Goal: Transaction & Acquisition: Book appointment/travel/reservation

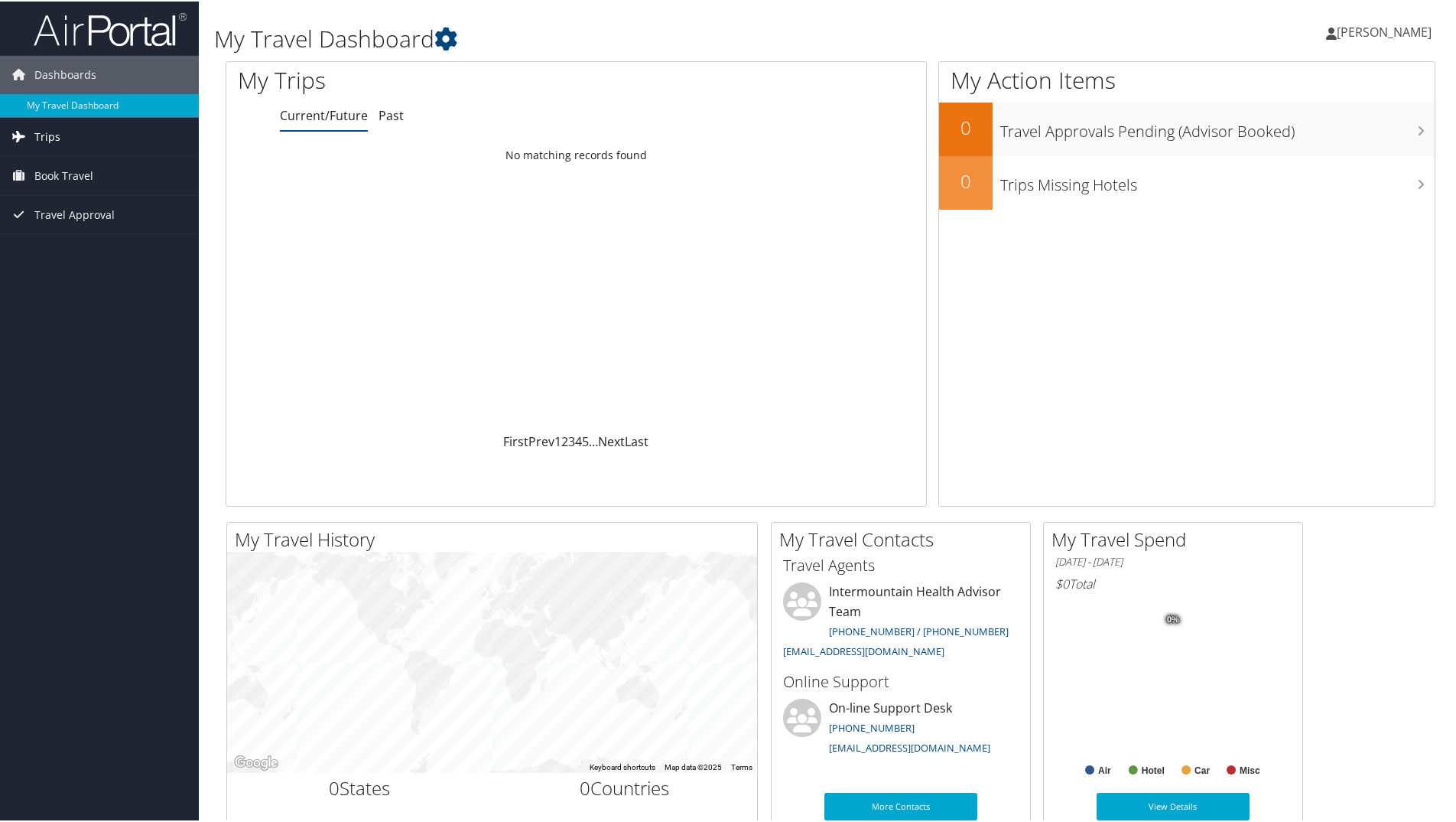
click at [63, 131] on link "Trips" at bounding box center [99, 135] width 199 height 38
click at [60, 235] on span "Book Travel" at bounding box center [64, 242] width 59 height 38
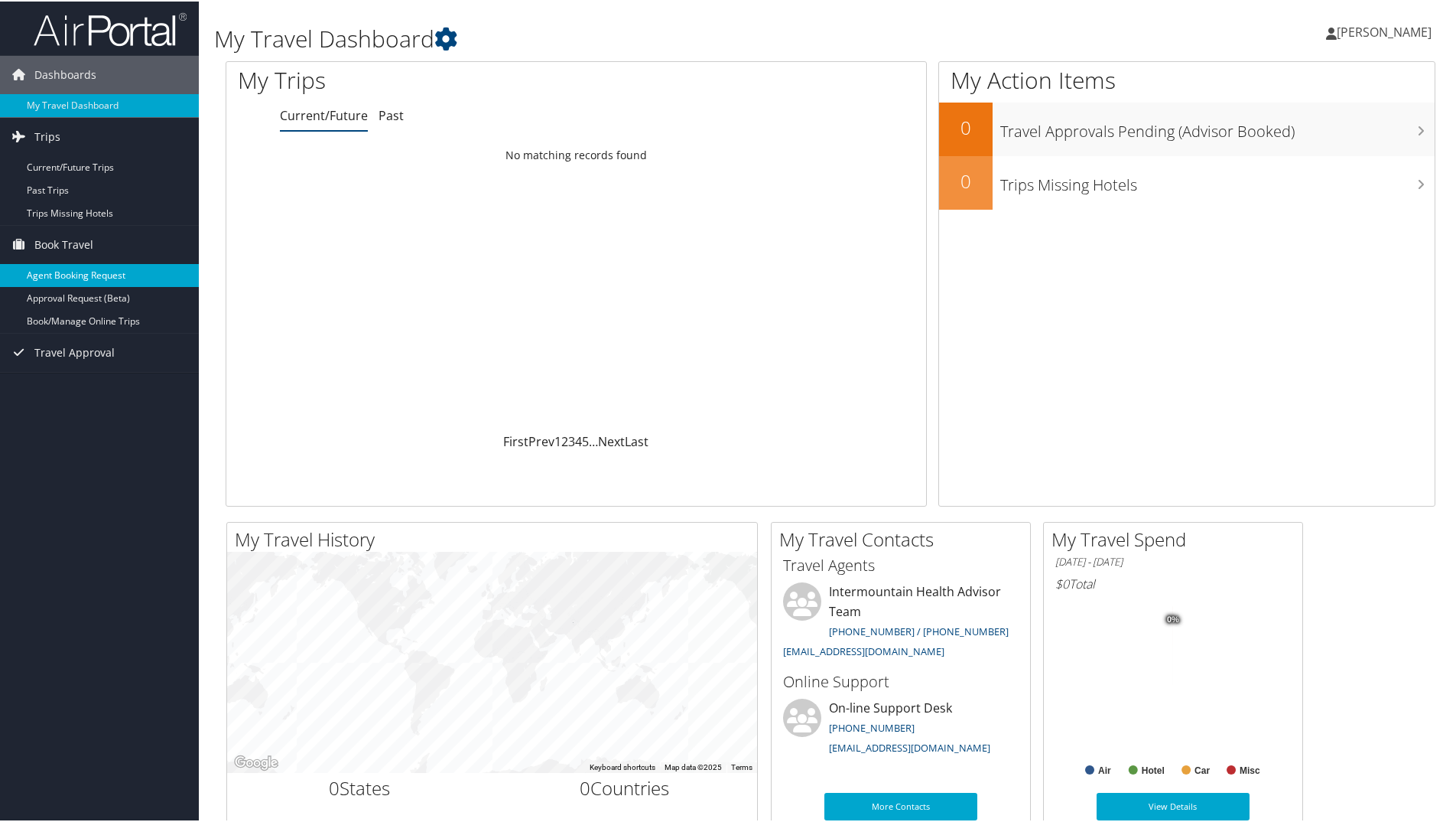
click at [97, 272] on link "Agent Booking Request" at bounding box center [99, 274] width 199 height 23
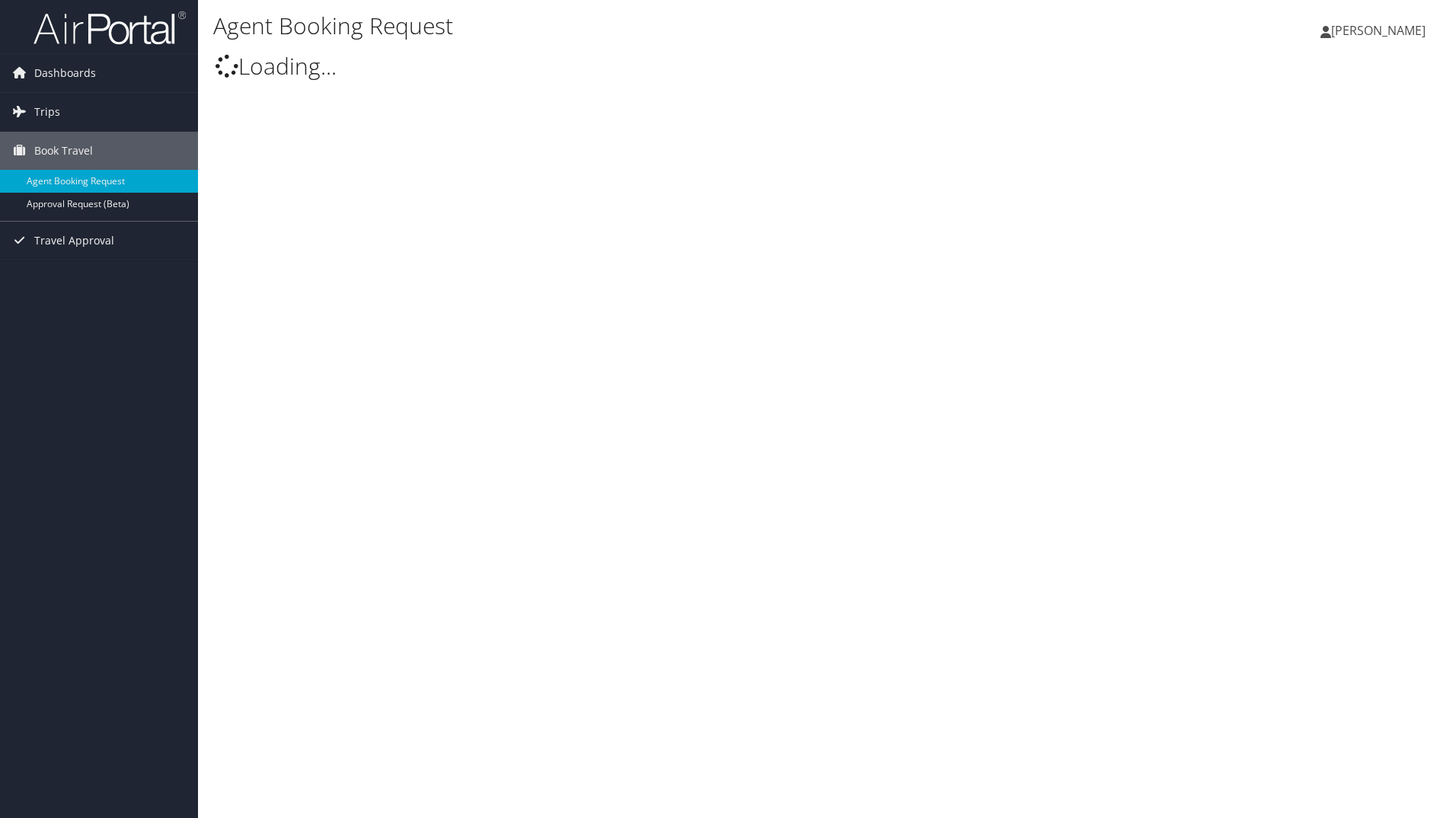
select select "[EMAIL_ADDRESS][DOMAIN_NAME]"
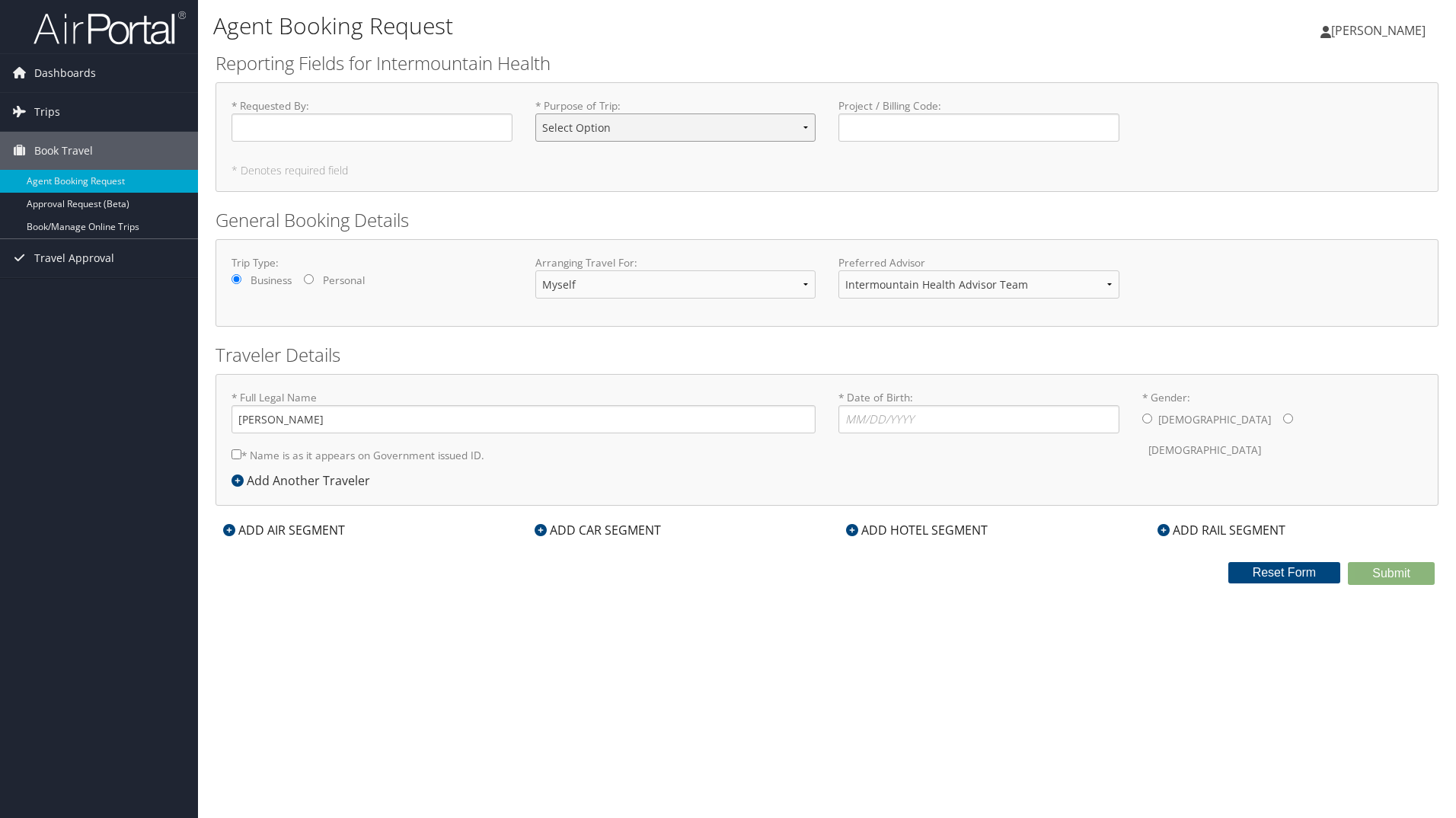
click at [652, 132] on select "Select Option 3rd Party Reimbursable Business CME Conf or Education Groups Pers…" at bounding box center [676, 127] width 281 height 29
select select "CME"
click at [535, 113] on select "Select Option 3rd Party Reimbursable Business CME Conf or Education Groups Pers…" at bounding box center [676, 127] width 281 height 29
click at [912, 419] on input "* Date of Birth: Invalid Date" at bounding box center [979, 419] width 281 height 29
type input "07/17/1987"
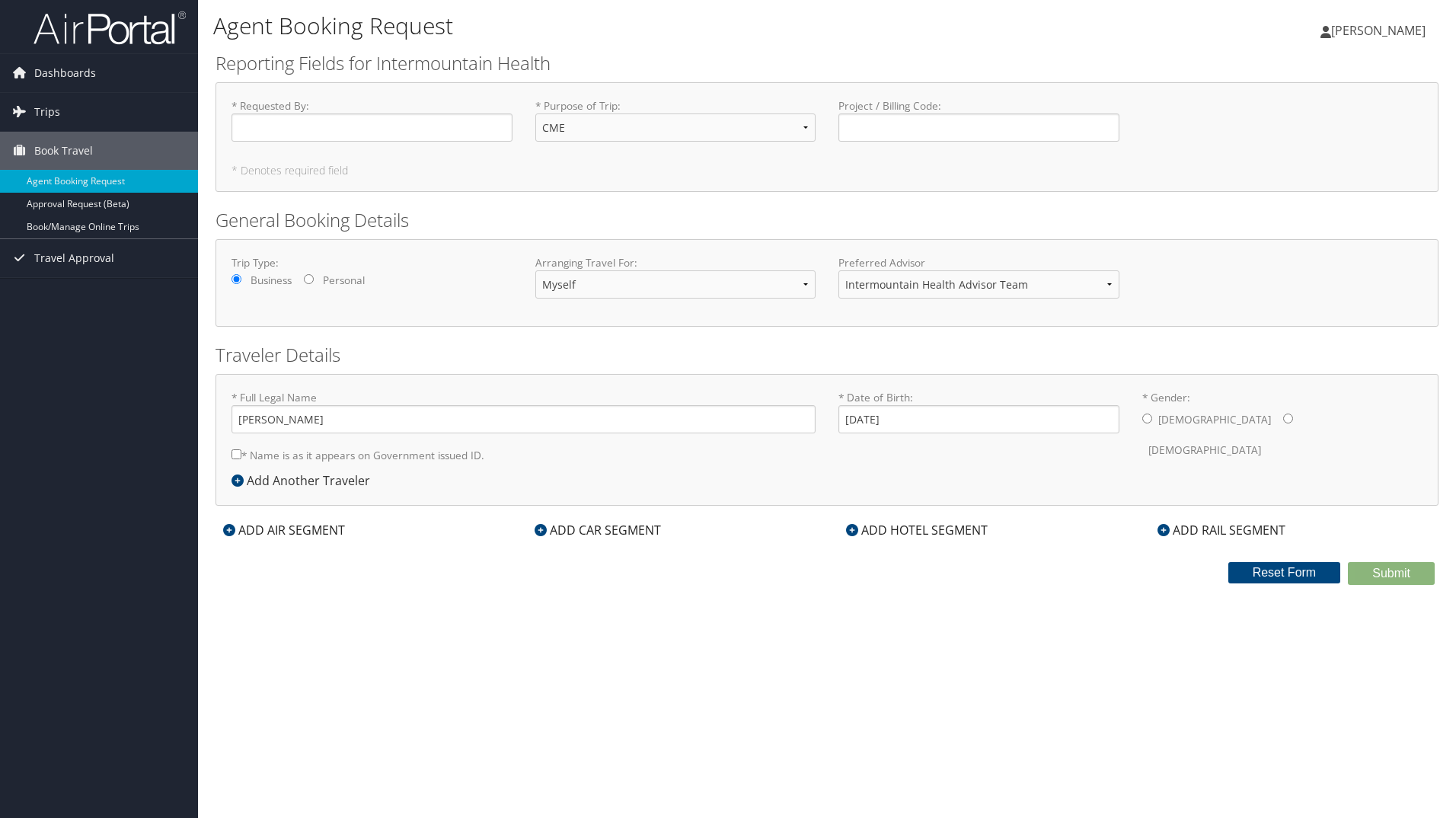
click at [1160, 419] on label "Male" at bounding box center [1215, 419] width 113 height 29
click at [1152, 419] on input "* Gender: Male Female" at bounding box center [1147, 418] width 10 height 10
radio input "true"
click at [237, 452] on input "* Name is as it appears on Government issued ID." at bounding box center [236, 454] width 10 height 10
checkbox input "true"
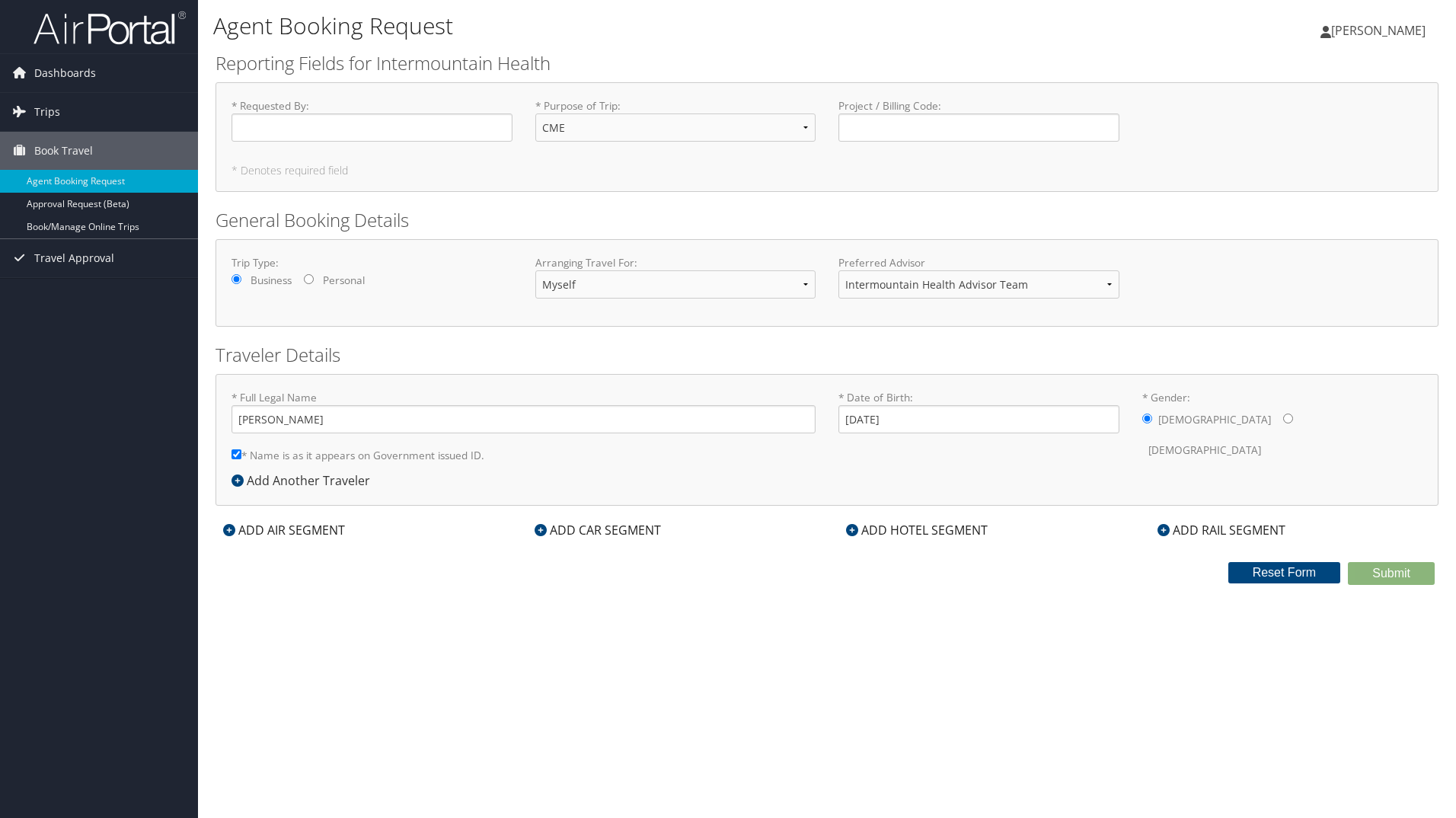
click at [233, 530] on icon at bounding box center [229, 530] width 12 height 12
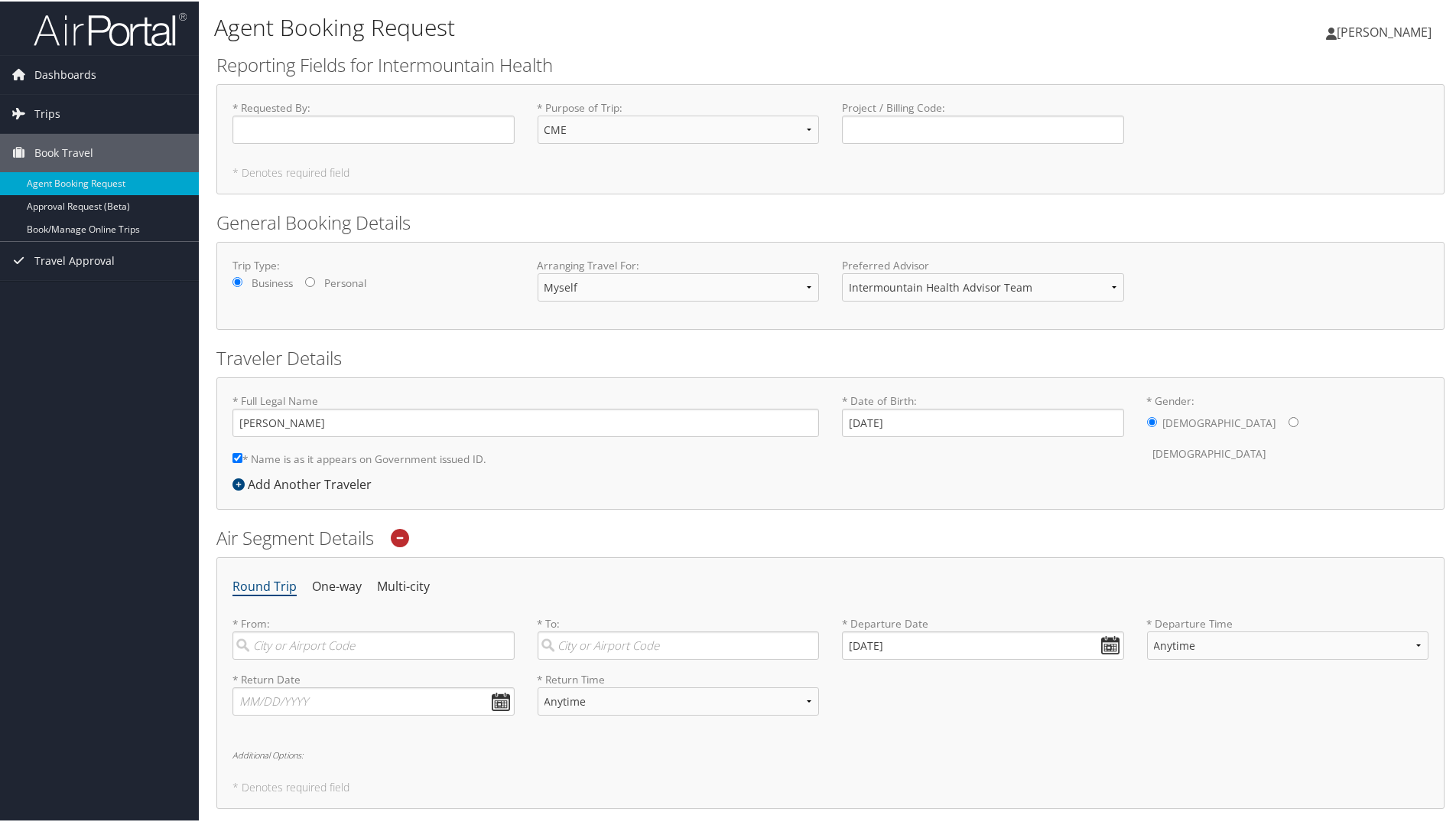
scroll to position [229, 0]
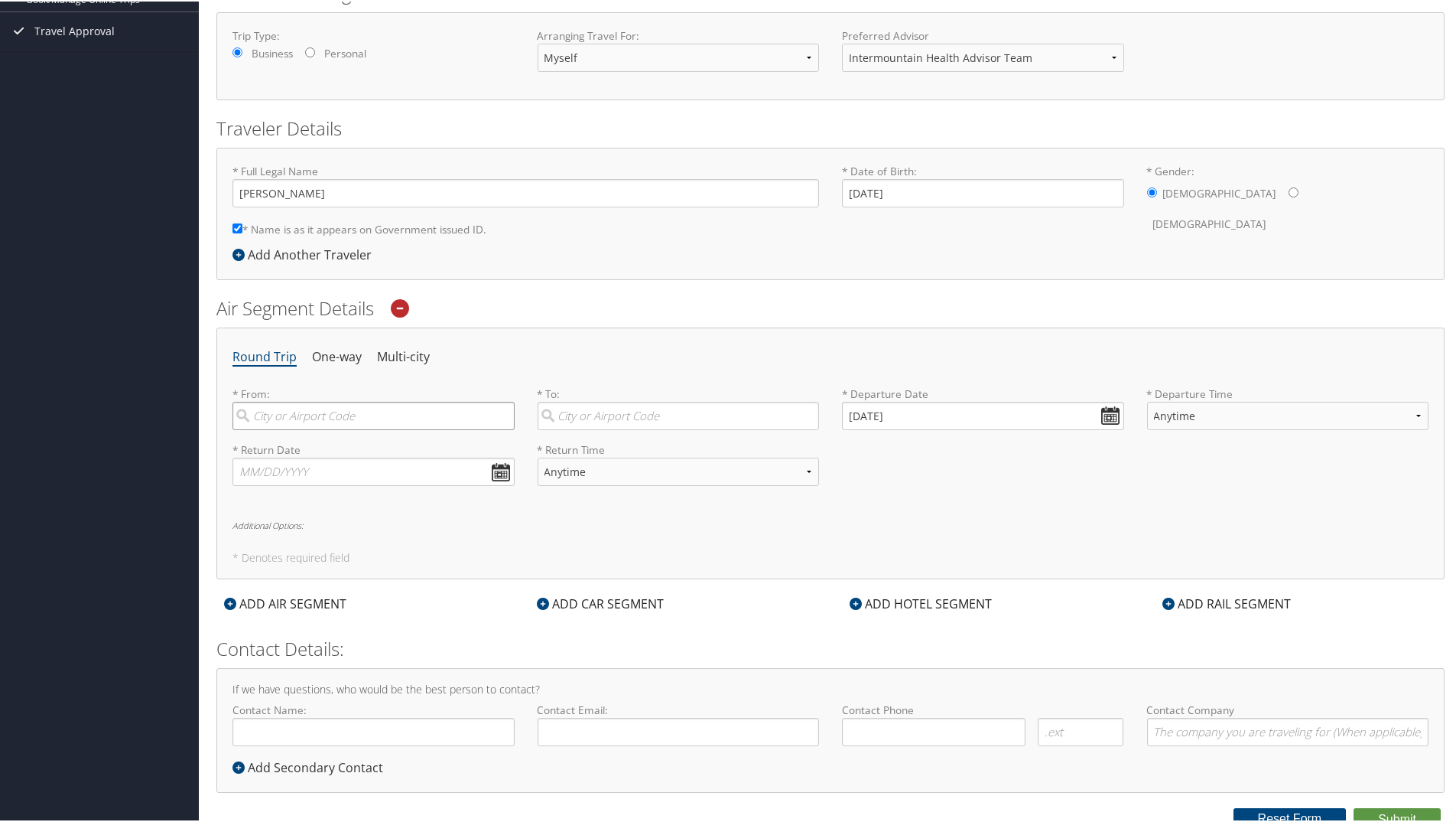
click at [321, 420] on input "search" at bounding box center [373, 414] width 282 height 29
click at [337, 452] on div "Salt Lake City (SLC Utah)" at bounding box center [376, 446] width 262 height 20
click at [337, 428] on input "slc" at bounding box center [373, 414] width 282 height 29
type input "Salt Lake City (SLC Utah)"
click at [574, 414] on input "search" at bounding box center [678, 414] width 282 height 29
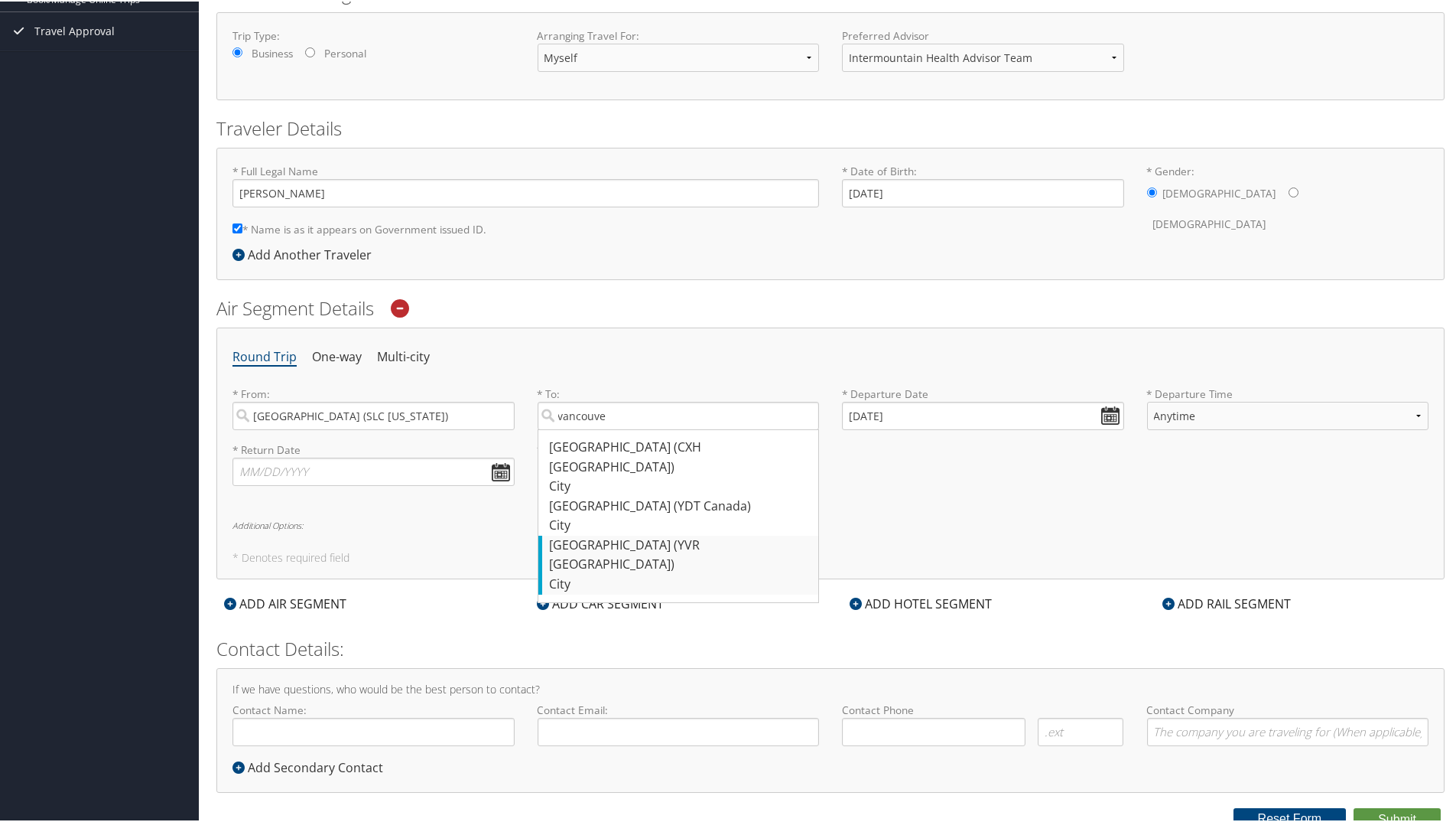
click at [648, 534] on div "Vancouver (YVR Canada)" at bounding box center [681, 553] width 262 height 39
click at [648, 428] on input "vancouve" at bounding box center [678, 414] width 282 height 29
type input "Vancouver (YVR Canada)"
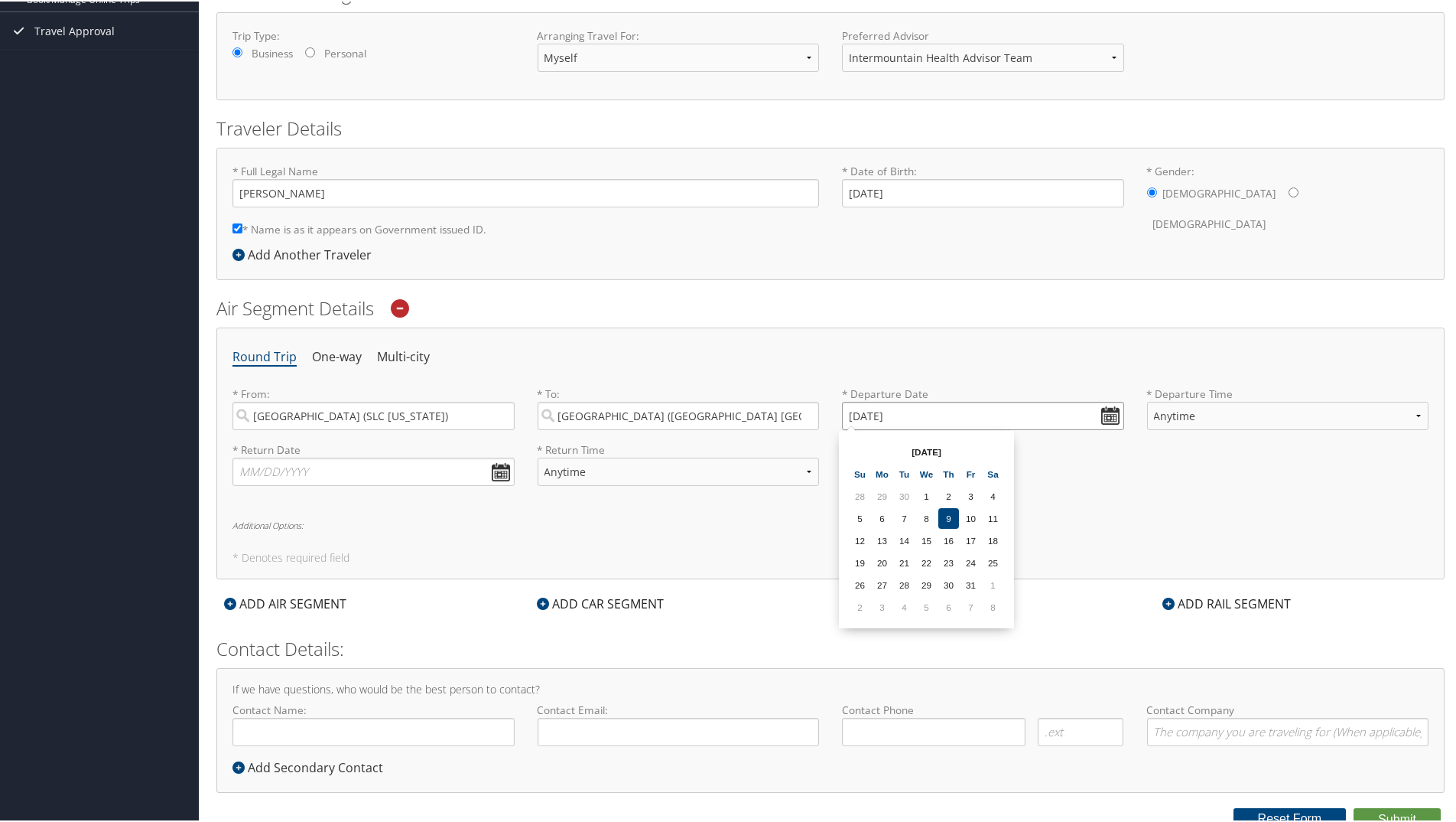
click at [1108, 418] on input "10/09/2025" at bounding box center [983, 414] width 282 height 29
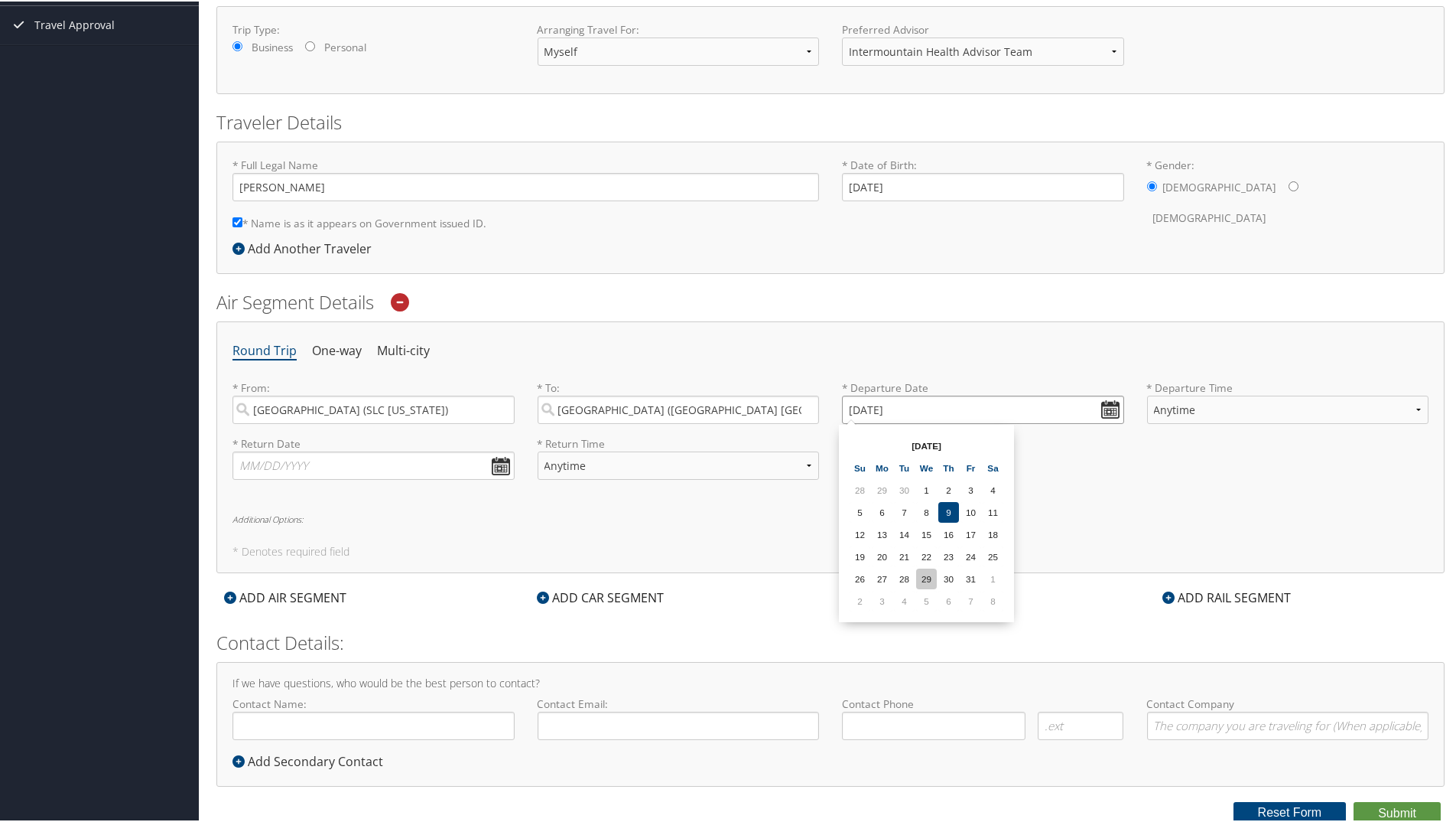
scroll to position [237, 0]
click at [953, 445] on th "Oct 2025" at bounding box center [926, 442] width 109 height 21
click at [936, 444] on th "Oct 2025" at bounding box center [926, 442] width 109 height 21
click at [922, 438] on th "Oct 2025" at bounding box center [926, 442] width 109 height 21
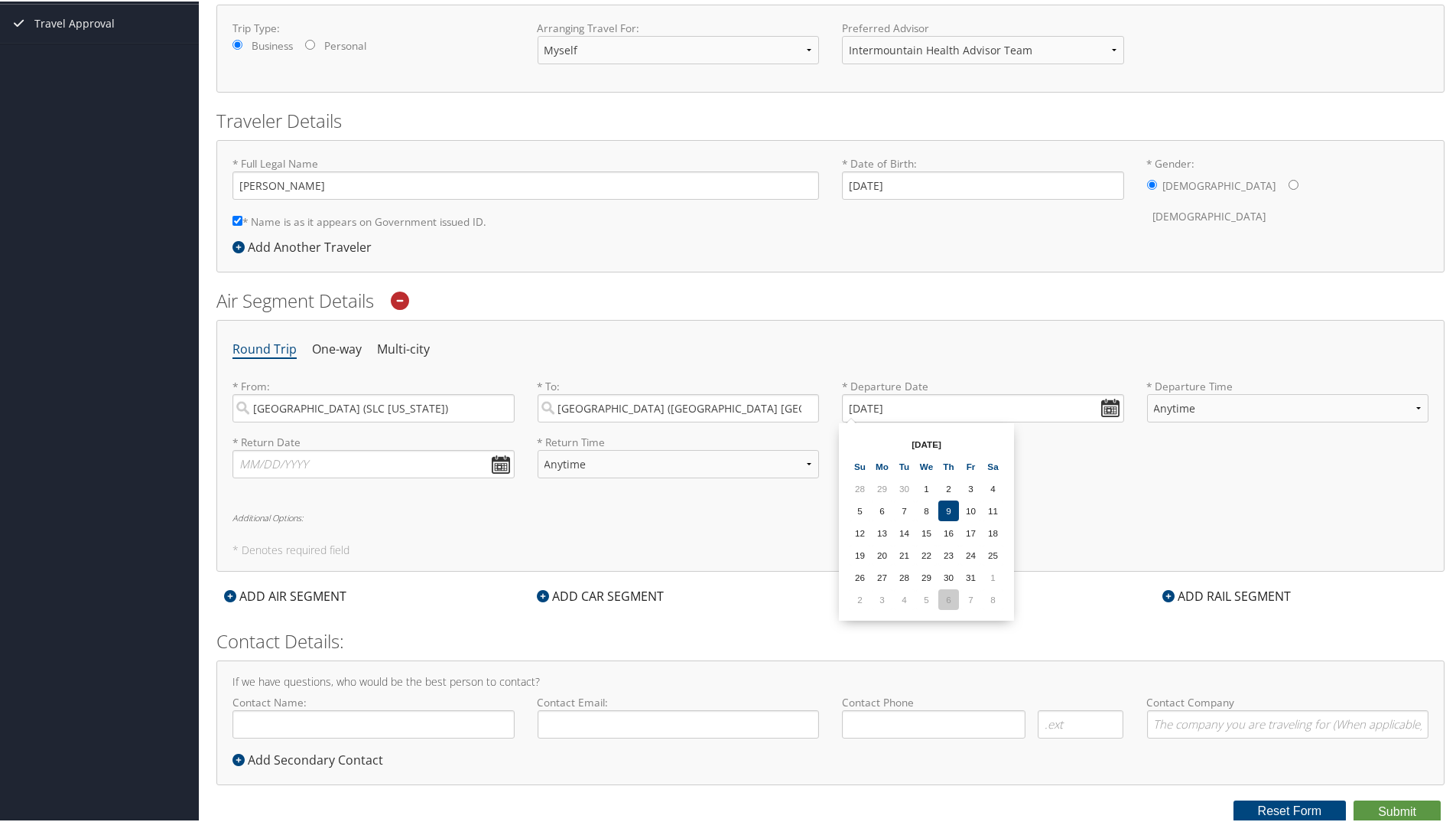
click at [956, 607] on td "6" at bounding box center [949, 597] width 21 height 21
click at [1106, 407] on input "11/06/2025" at bounding box center [983, 407] width 282 height 29
click at [973, 591] on td "7" at bounding box center [970, 597] width 21 height 21
click at [1106, 410] on input "11/07/2025" at bounding box center [983, 407] width 282 height 29
click at [951, 600] on td "6" at bounding box center [949, 597] width 21 height 21
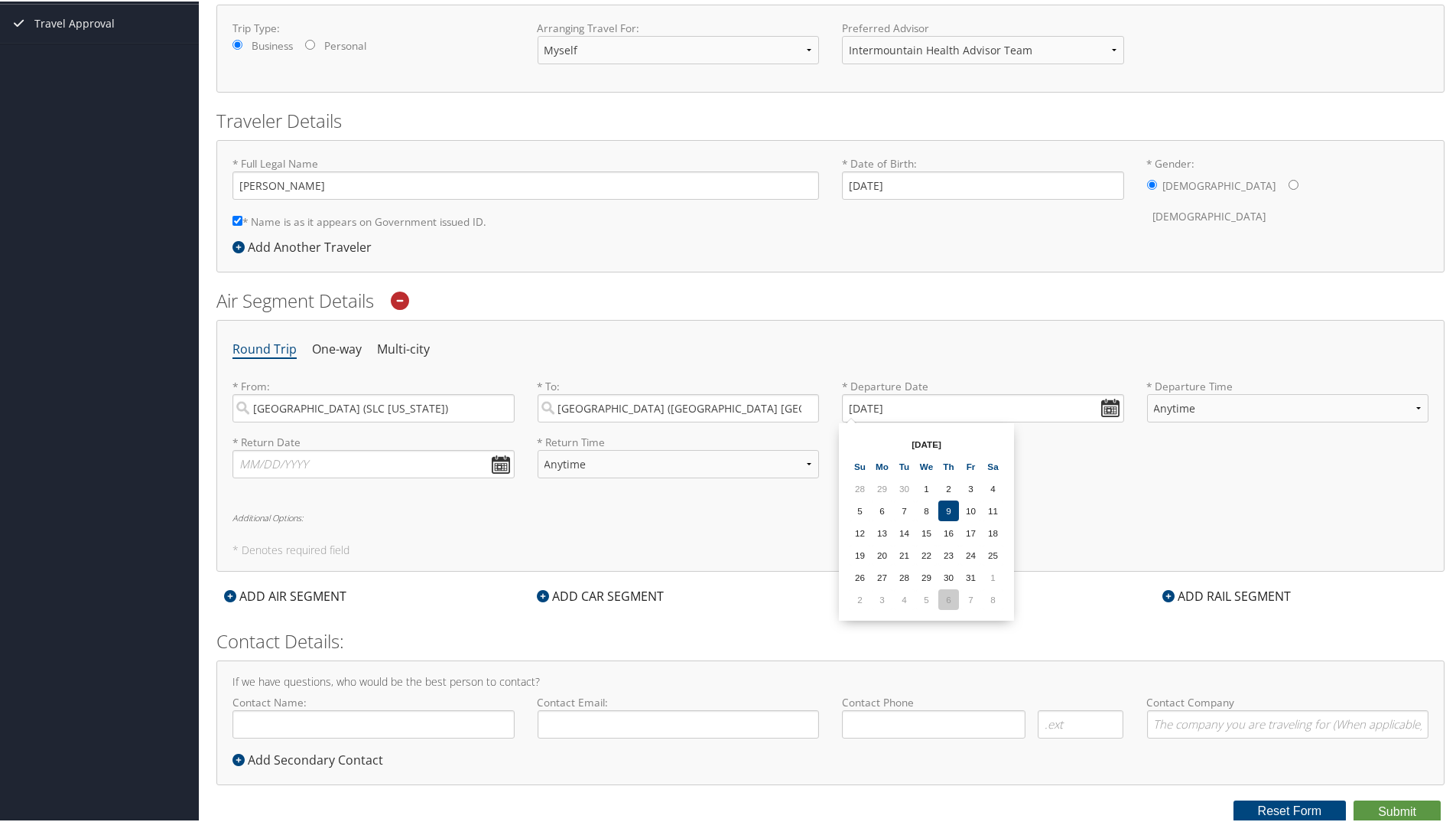
type input "11/06/2025"
click at [493, 465] on input "text" at bounding box center [373, 463] width 282 height 29
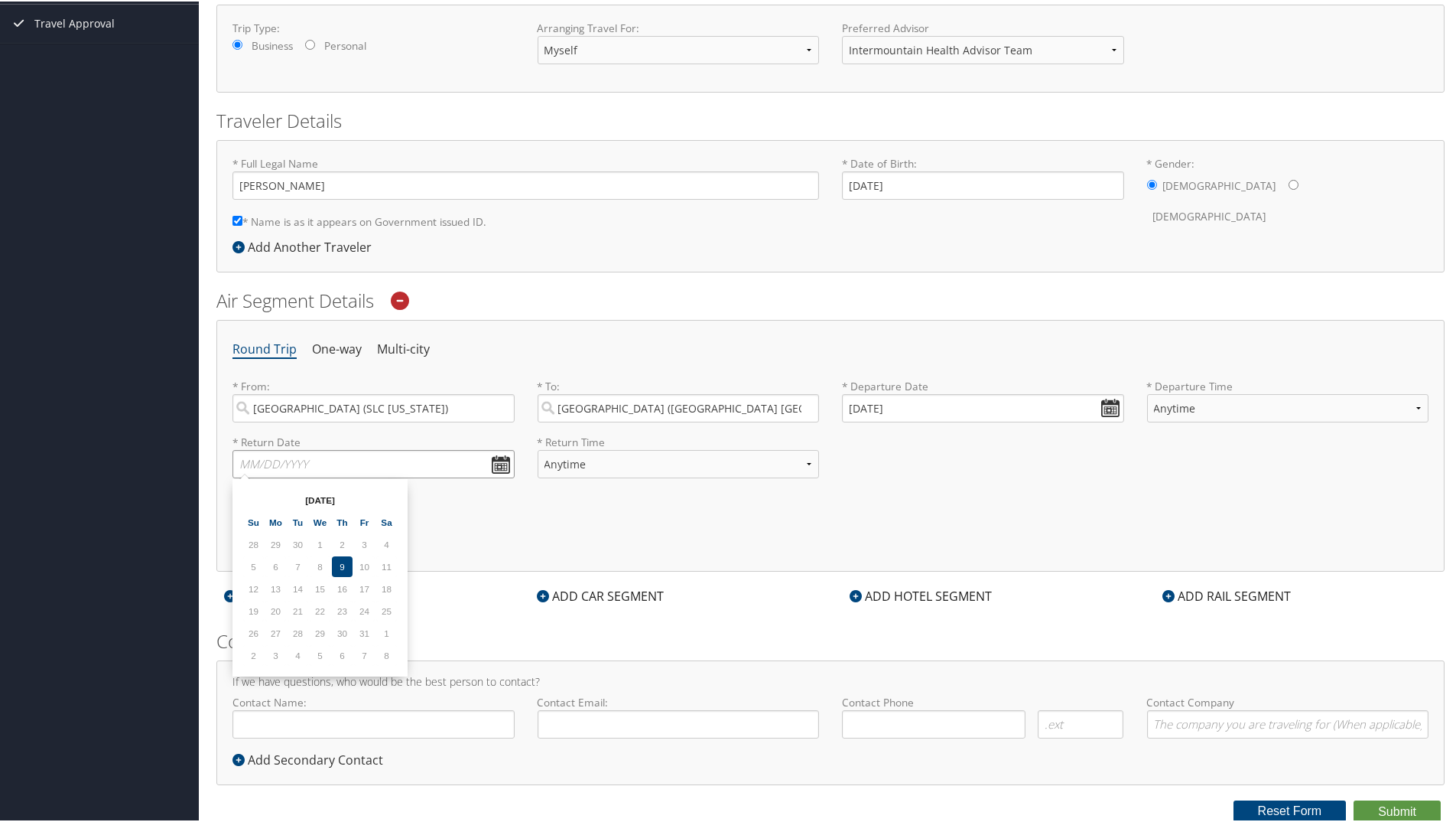
click at [498, 459] on input "text" at bounding box center [373, 463] width 282 height 29
click at [437, 466] on input "text" at bounding box center [373, 463] width 282 height 29
type input "11/12/2025"
click at [414, 508] on div "Round Trip One-way Multi-city * From: Salt Lake City (SLC Utah) Required * To: …" at bounding box center [830, 444] width 1228 height 252
click at [656, 507] on div "Round Trip One-way Multi-city * From: Salt Lake City (SLC Utah) Required * To: …" at bounding box center [830, 444] width 1228 height 252
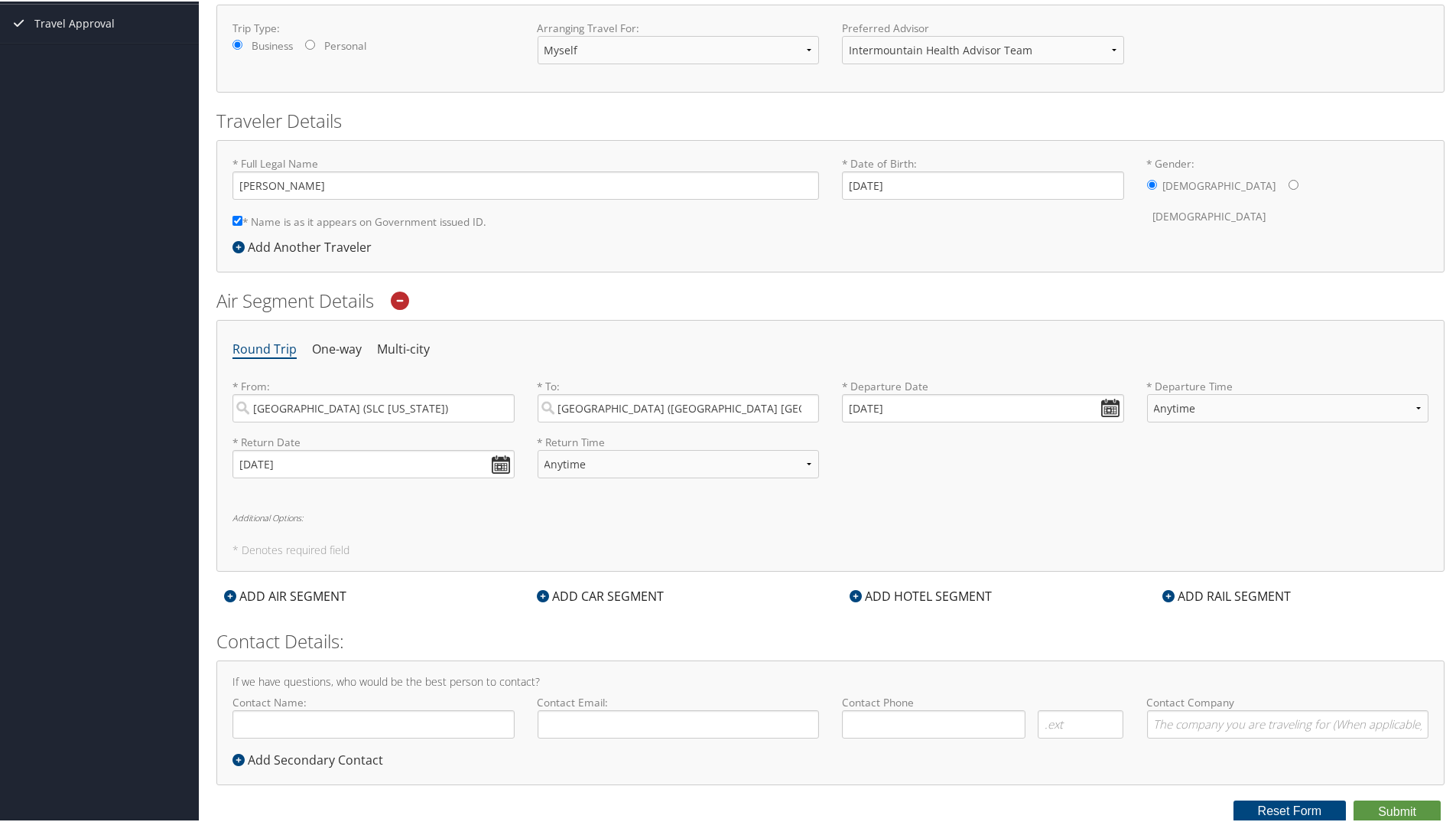
click at [640, 516] on h6 "Additional Options:" at bounding box center [830, 516] width 1196 height 9
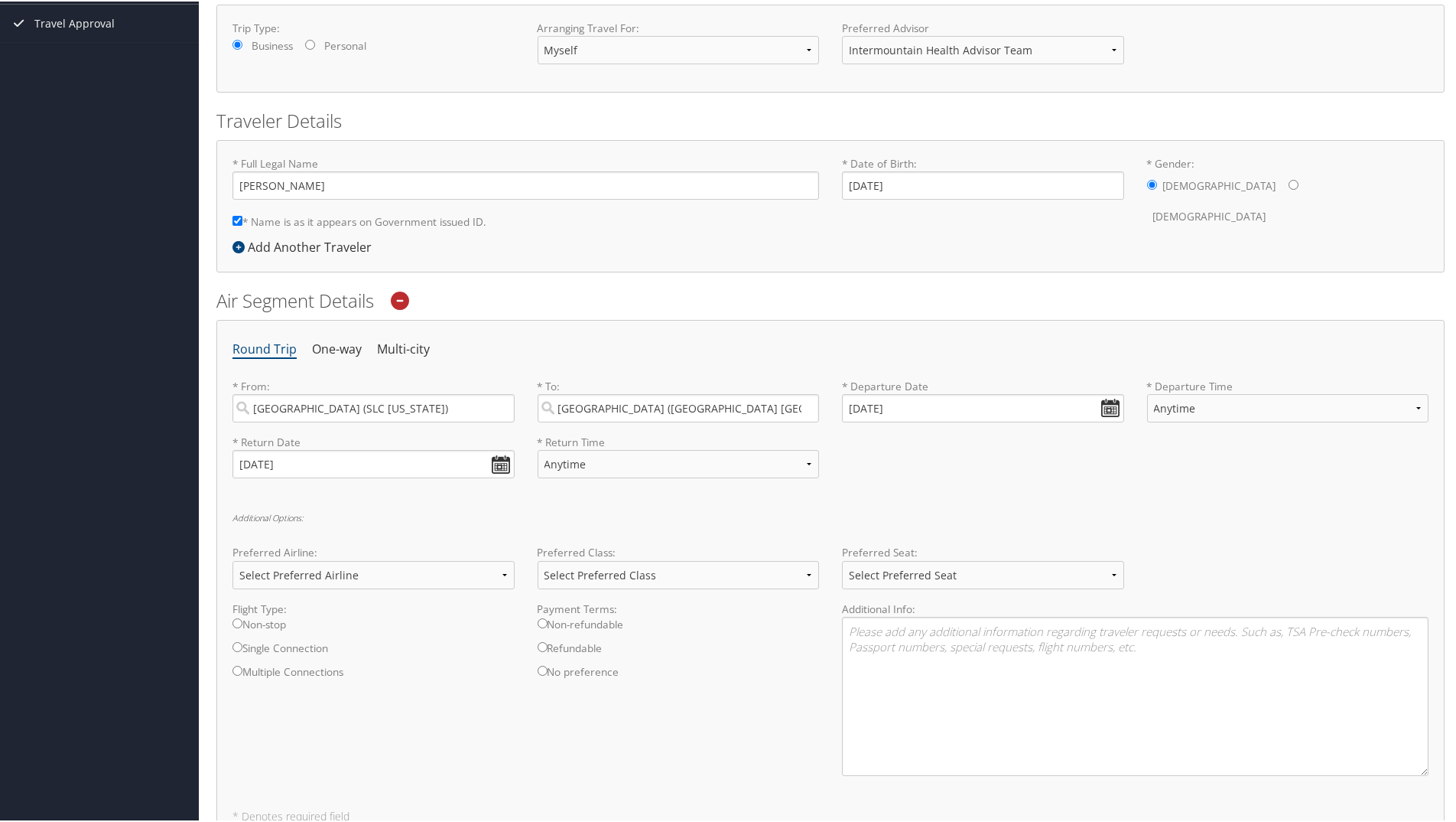
click at [640, 516] on h6 "Additional Options:" at bounding box center [830, 516] width 1196 height 9
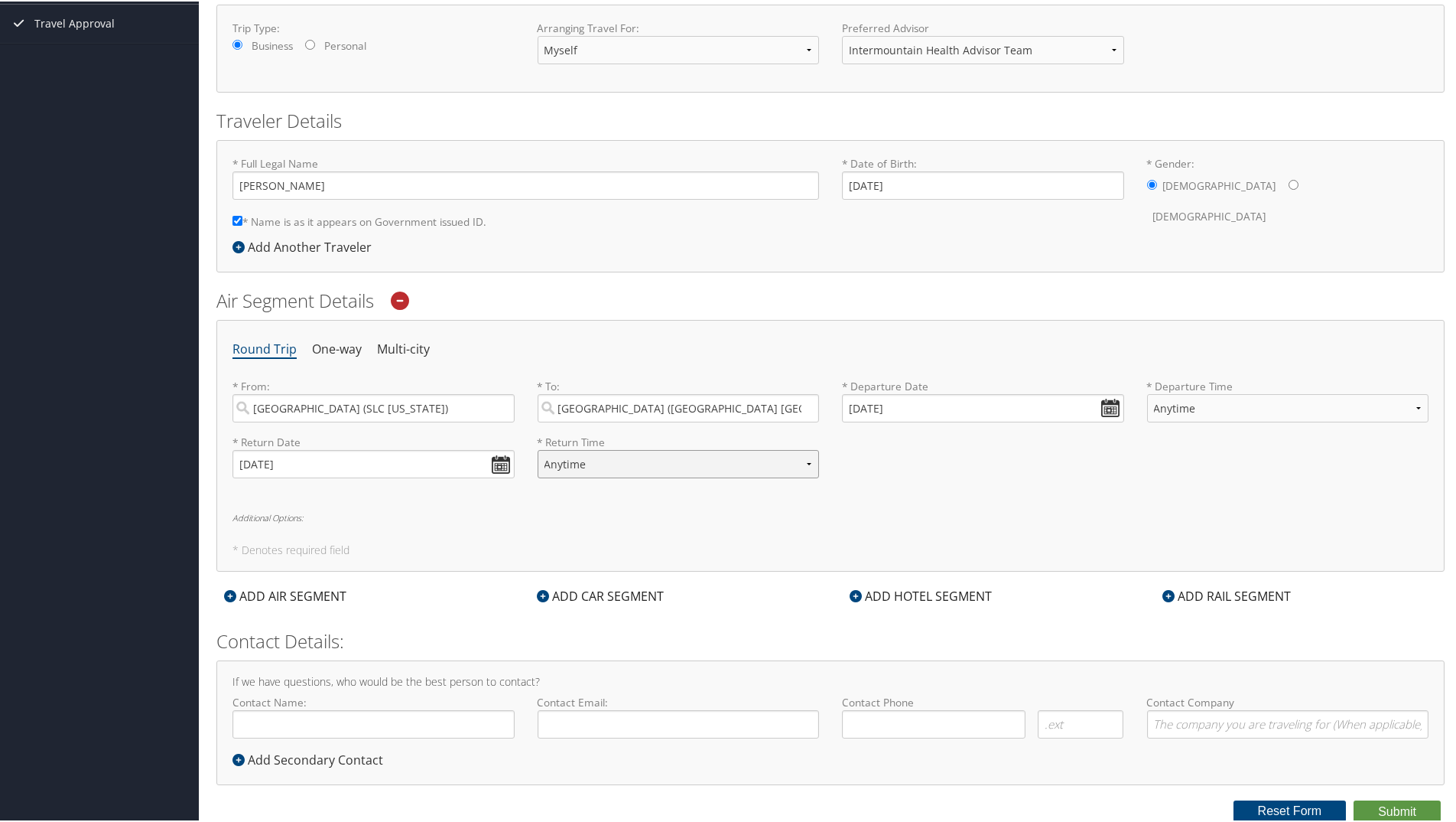
click at [631, 464] on select "Anytime Early Morning (5AM-7AM) Morning (7AM-12PM) Afternoon (12PM-5PM) Evening…" at bounding box center [678, 463] width 282 height 29
select select "5AM-7AM"
click at [537, 449] on select "Anytime Early Morning (5AM-7AM) Morning (7AM-12PM) Afternoon (12PM-5PM) Evening…" at bounding box center [678, 463] width 282 height 29
click at [1189, 408] on select "Anytime Early Morning (5AM-7AM) Morning (7AM-12PM) Afternoon (12PM-5PM) Evening…" at bounding box center [1288, 407] width 282 height 29
select select "7AM-12PM"
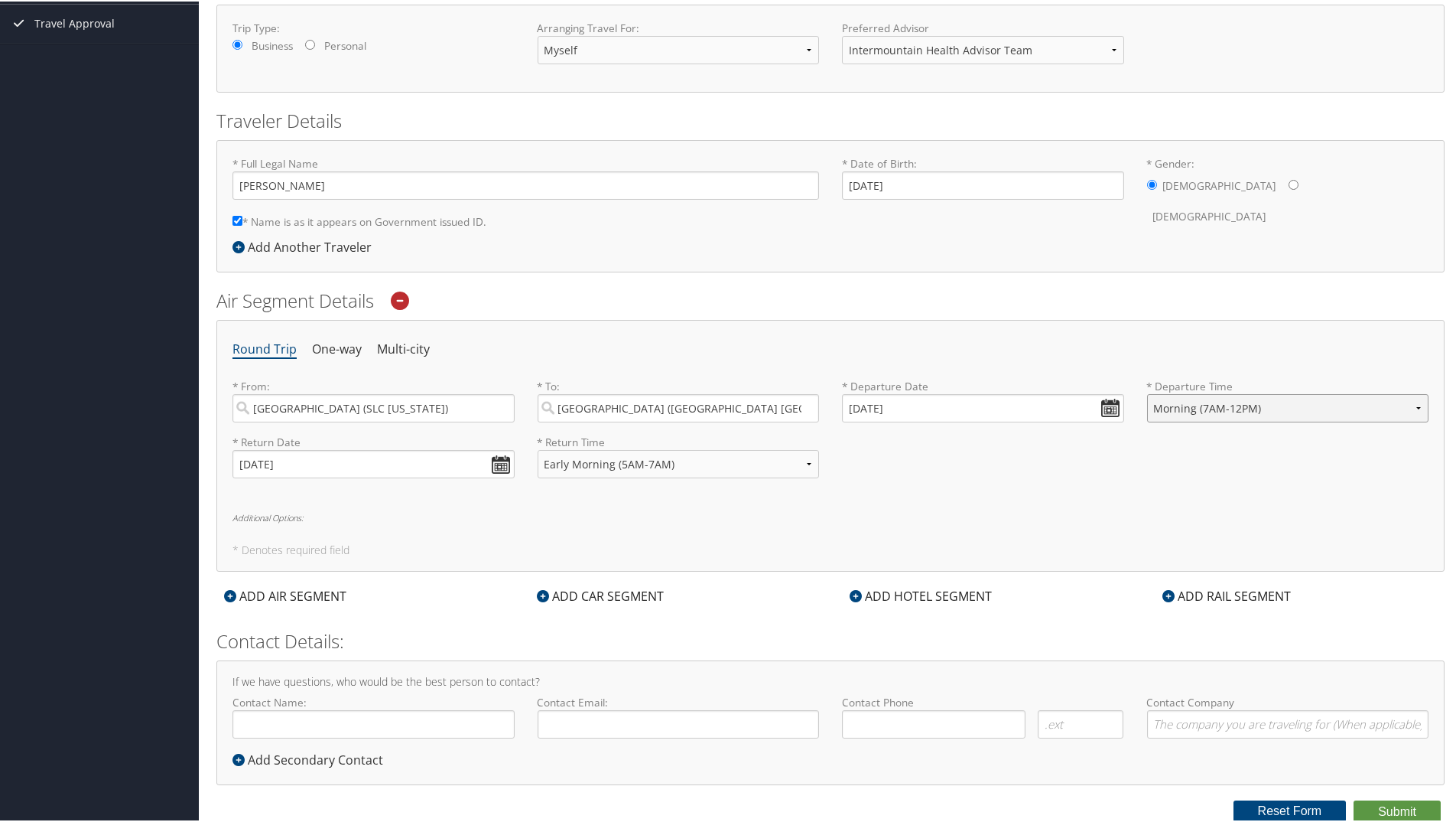
click at [1147, 393] on select "Anytime Early Morning (5AM-7AM) Morning (7AM-12PM) Afternoon (12PM-5PM) Evening…" at bounding box center [1288, 407] width 282 height 29
click at [469, 721] on input "Contact Name:" at bounding box center [373, 722] width 282 height 29
type input "[PERSON_NAME]"
type input "taylor.norton@imail.org"
type input "(801) 643-8023"
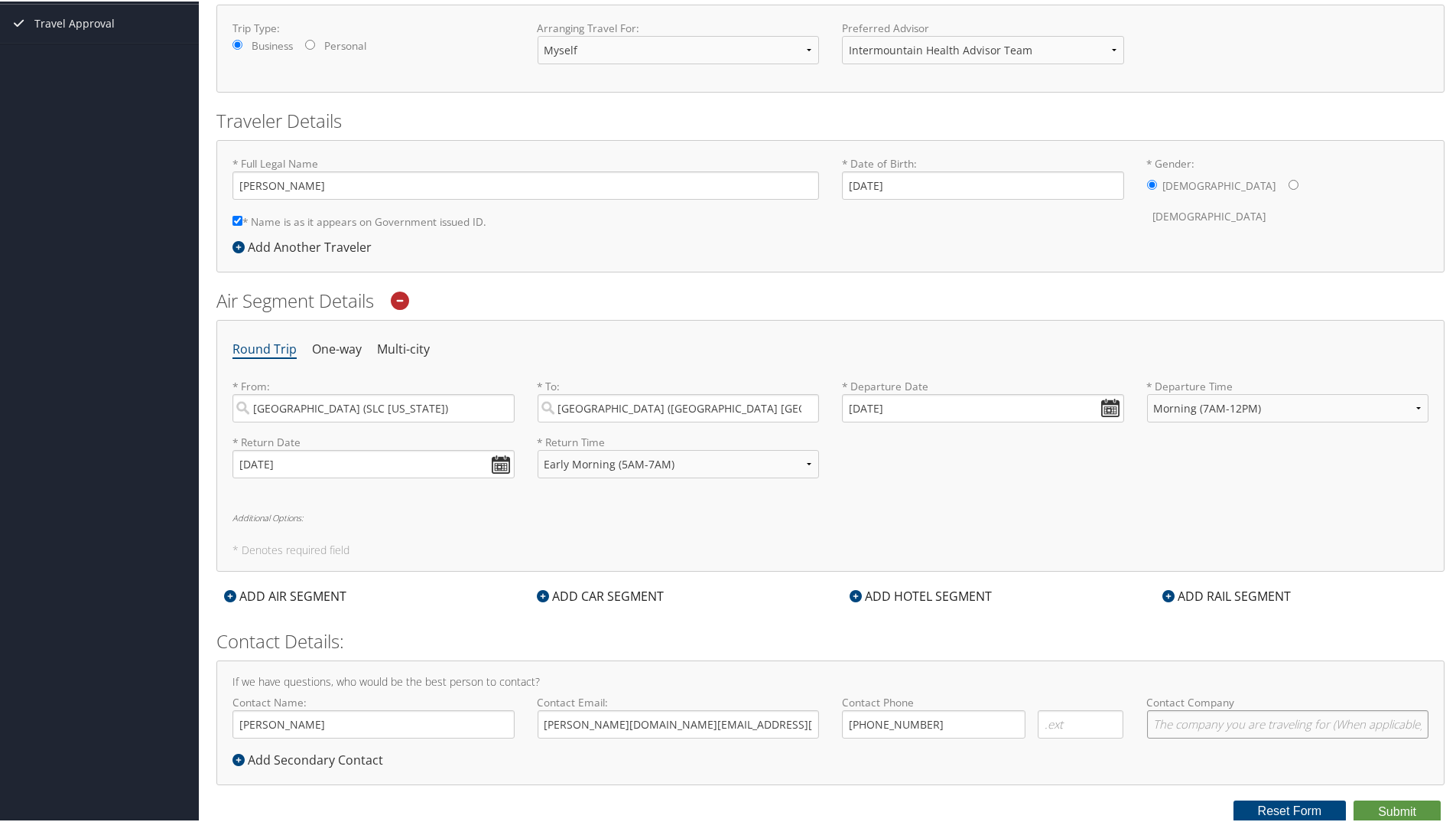
click at [1330, 723] on input "Contact Company" at bounding box center [1288, 722] width 282 height 29
type input "Intermountain Health"
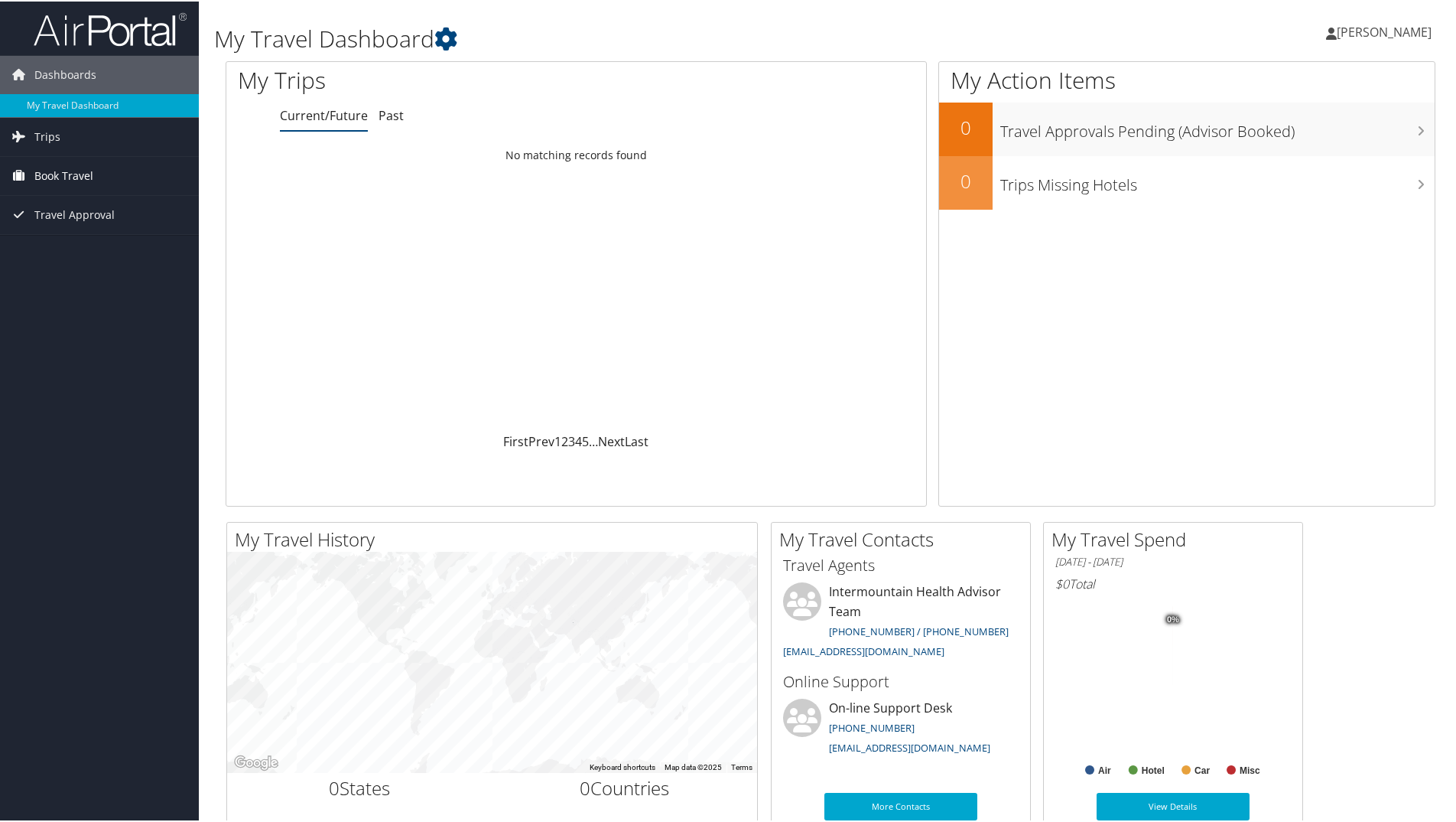
click at [57, 167] on span "Book Travel" at bounding box center [64, 174] width 59 height 38
click at [118, 205] on link "Agent Booking Request" at bounding box center [99, 205] width 199 height 23
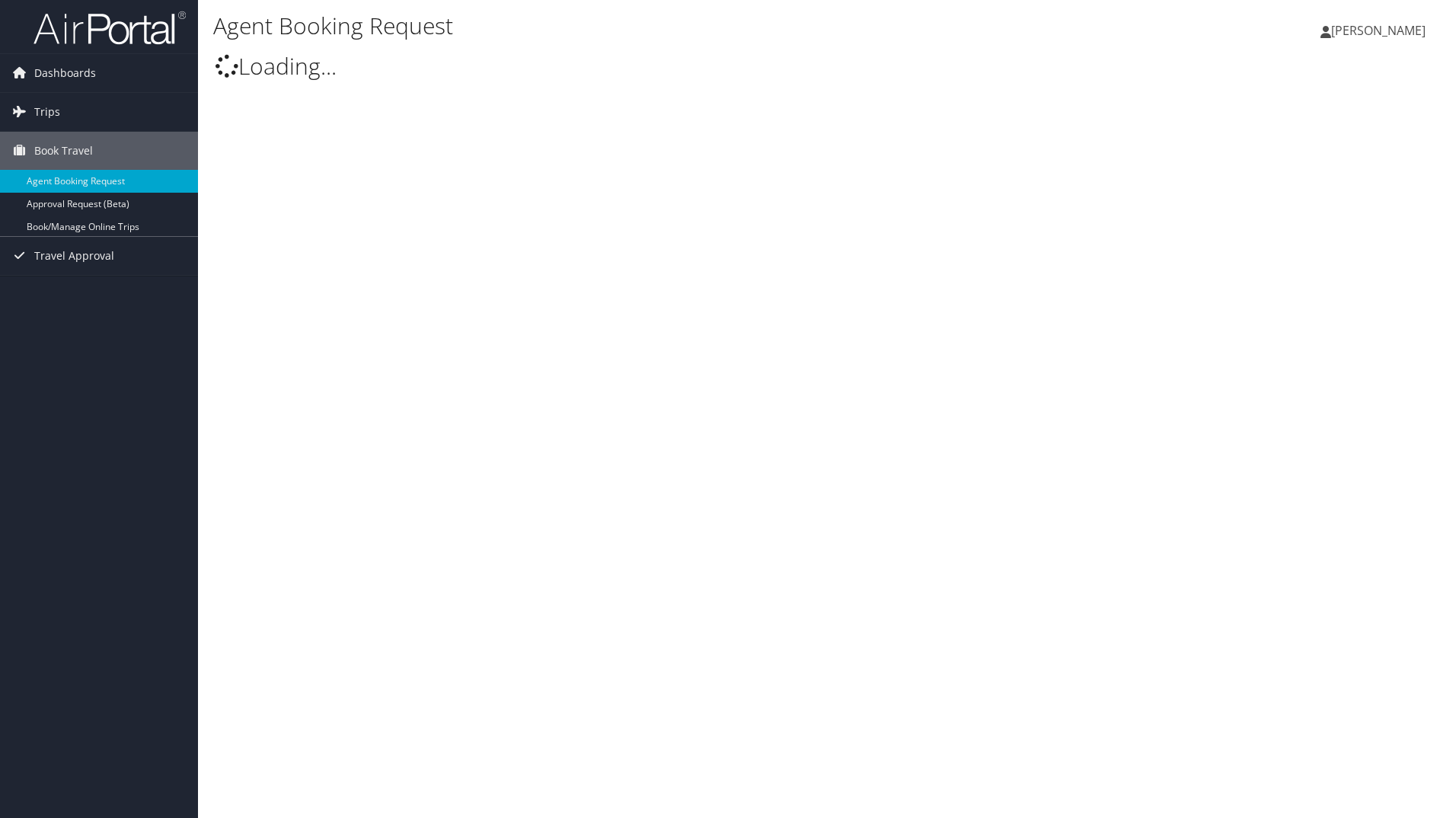
type input "[PERSON_NAME]"
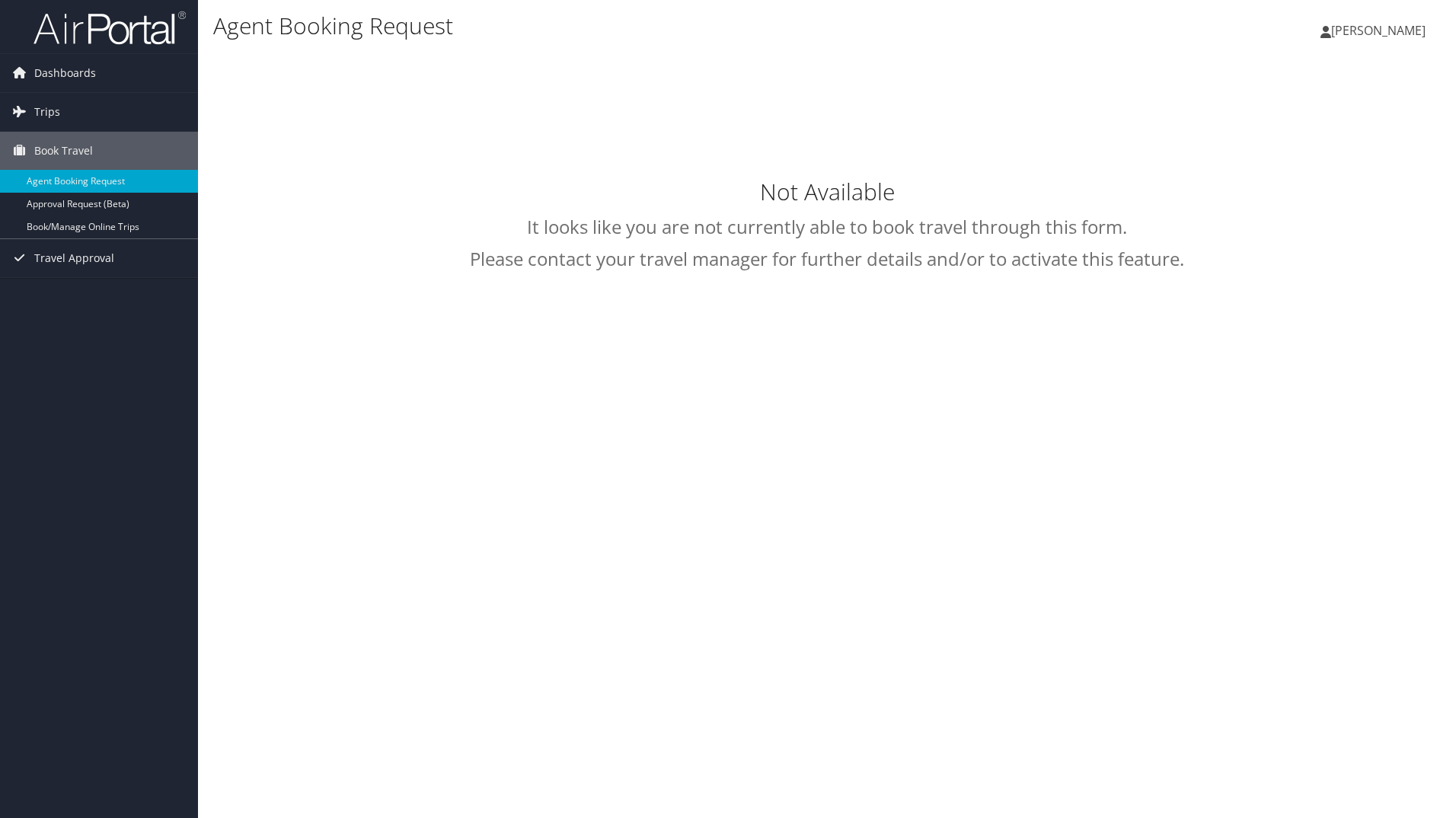
select select "intermountain@cbtravel.com"
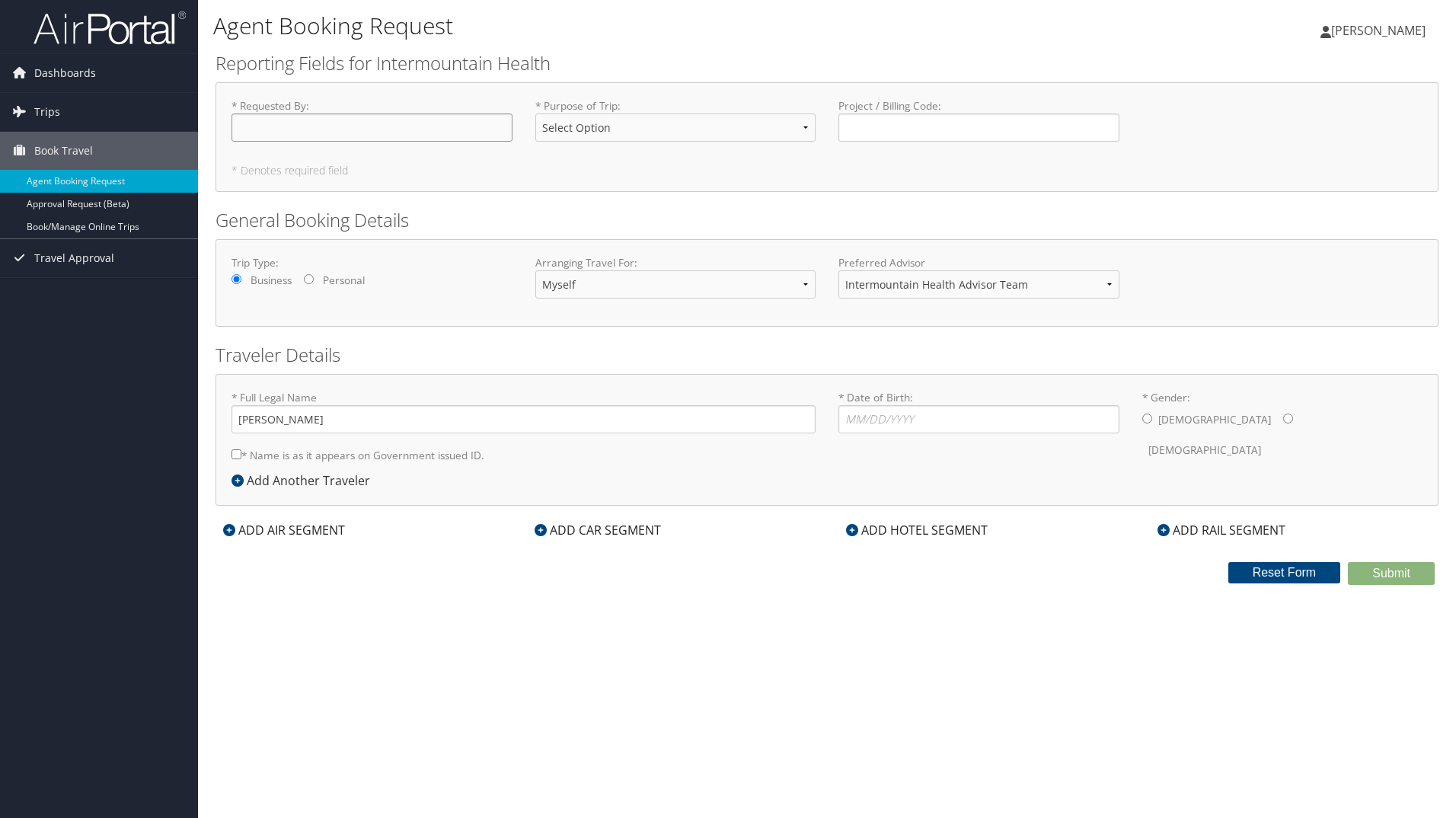
click at [378, 127] on input "* Requested By : Required" at bounding box center [372, 127] width 281 height 29
type input "[PERSON_NAME]"
click at [675, 130] on select "Select Option 3rd Party Reimbursable Business CME Conf or Education Groups Pers…" at bounding box center [676, 127] width 281 height 29
select select "CME"
click at [535, 113] on select "Select Option 3rd Party Reimbursable Business CME Conf or Education Groups Pers…" at bounding box center [676, 127] width 281 height 29
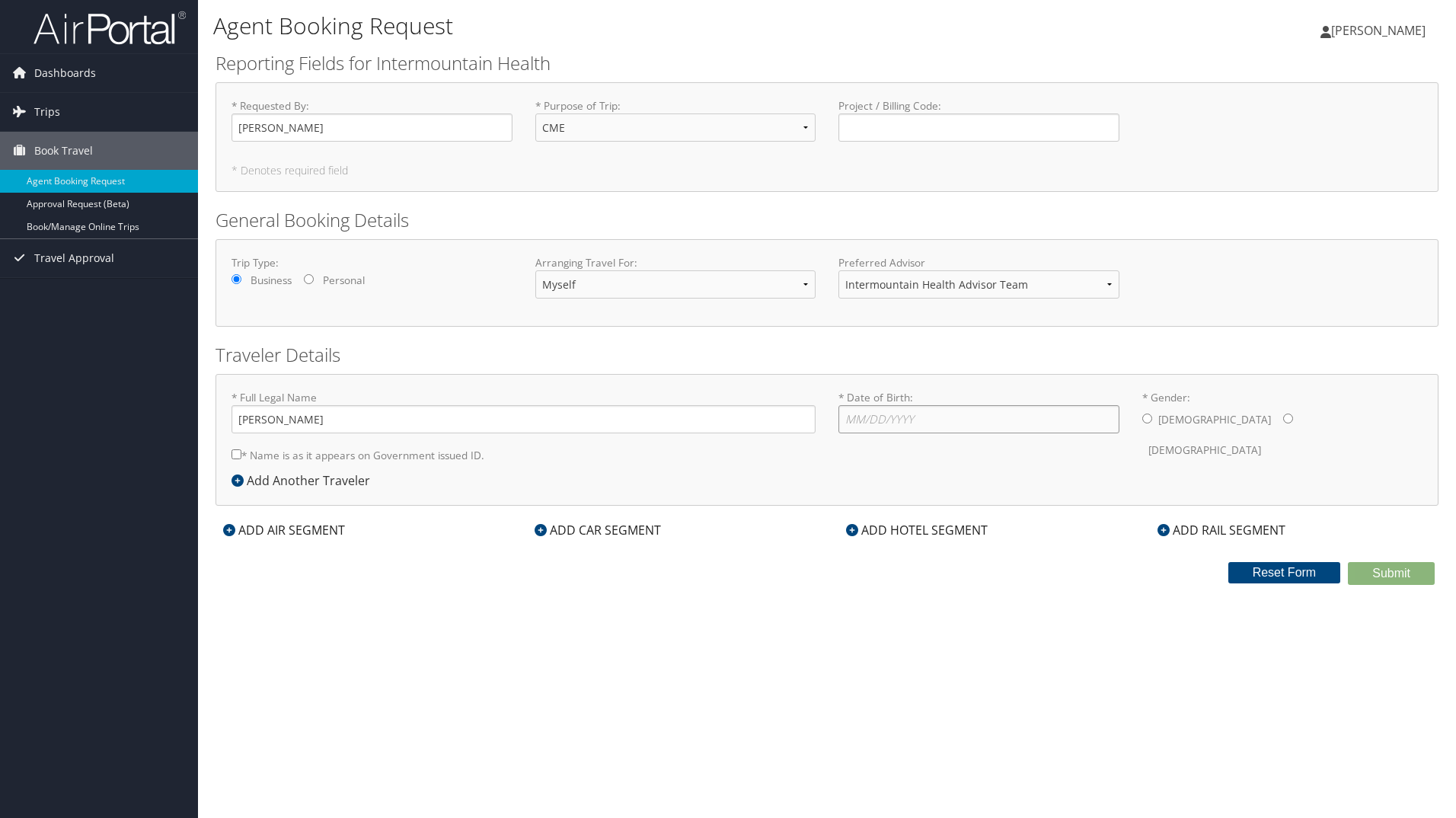
click at [924, 427] on input "* Date of Birth: Invalid Date" at bounding box center [979, 419] width 281 height 29
type input "07/17/1987"
click at [1152, 418] on div "Male Female" at bounding box center [1282, 434] width 281 height 59
click at [233, 452] on input "* Name is as it appears on Government issued ID." at bounding box center [236, 454] width 10 height 10
checkbox input "true"
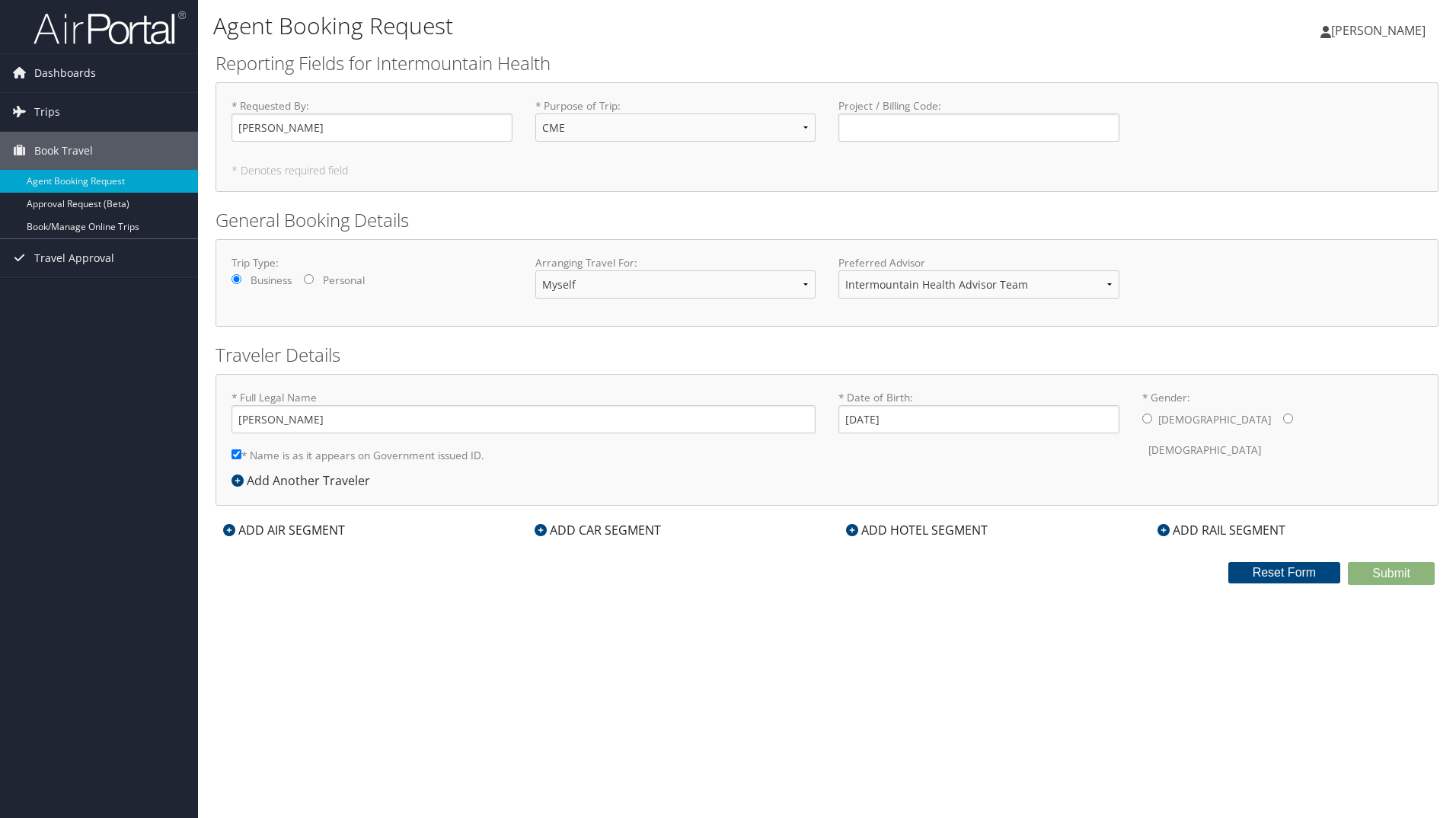
click at [1151, 420] on input "* Gender: Male Female" at bounding box center [1147, 418] width 10 height 10
radio input "true"
click at [226, 528] on icon at bounding box center [229, 530] width 12 height 12
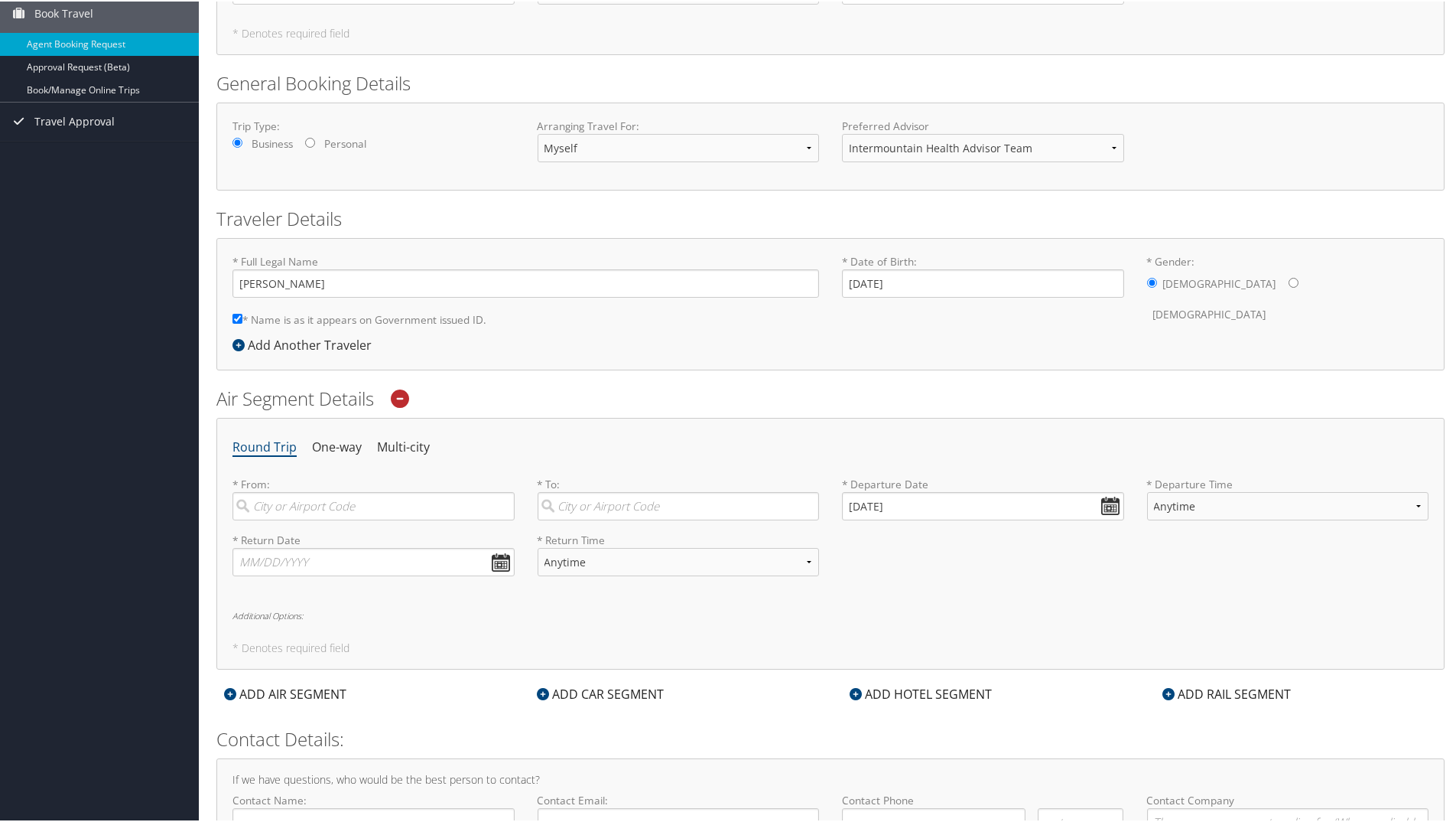
scroll to position [153, 0]
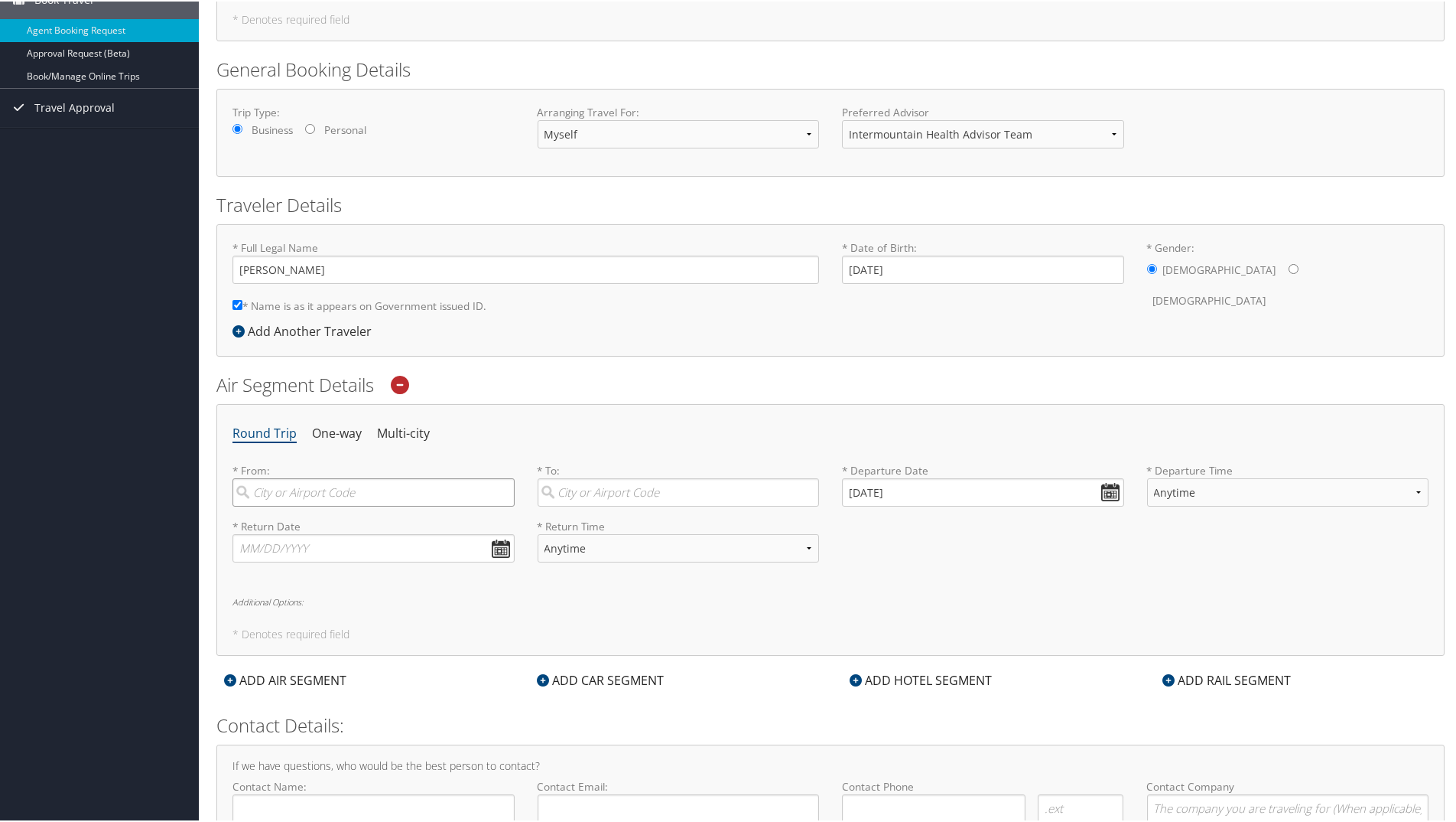
click at [296, 490] on input "search" at bounding box center [373, 490] width 282 height 29
drag, startPoint x: 306, startPoint y: 524, endPoint x: 532, endPoint y: 517, distance: 226.1
click at [307, 524] on div "Salt Lake City (SLC Utah)" at bounding box center [376, 523] width 262 height 20
click at [307, 505] on input "SLC" at bounding box center [373, 490] width 282 height 29
type input "Salt Lake City (SLC Utah)"
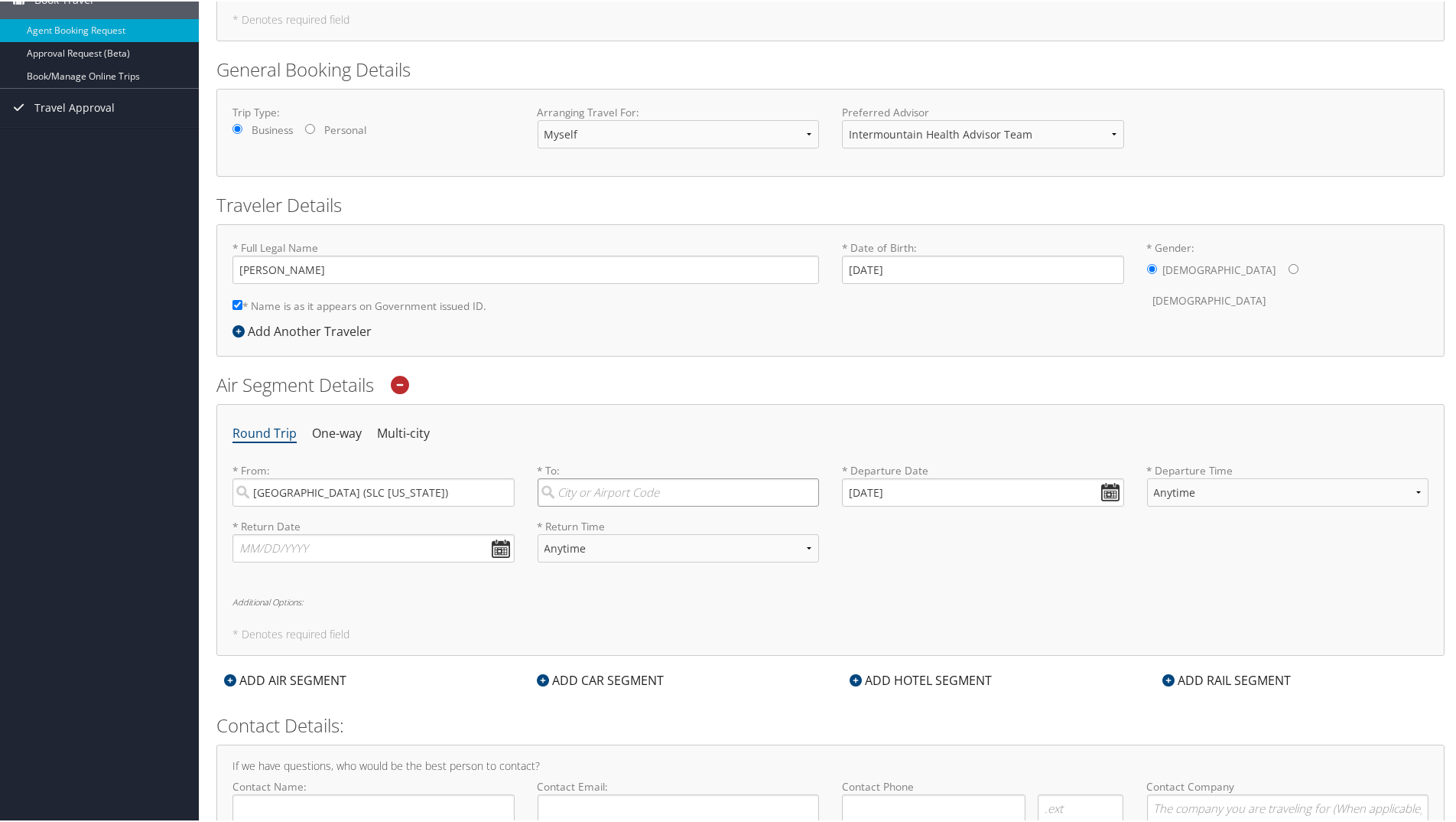
click at [637, 483] on input "search" at bounding box center [678, 490] width 282 height 29
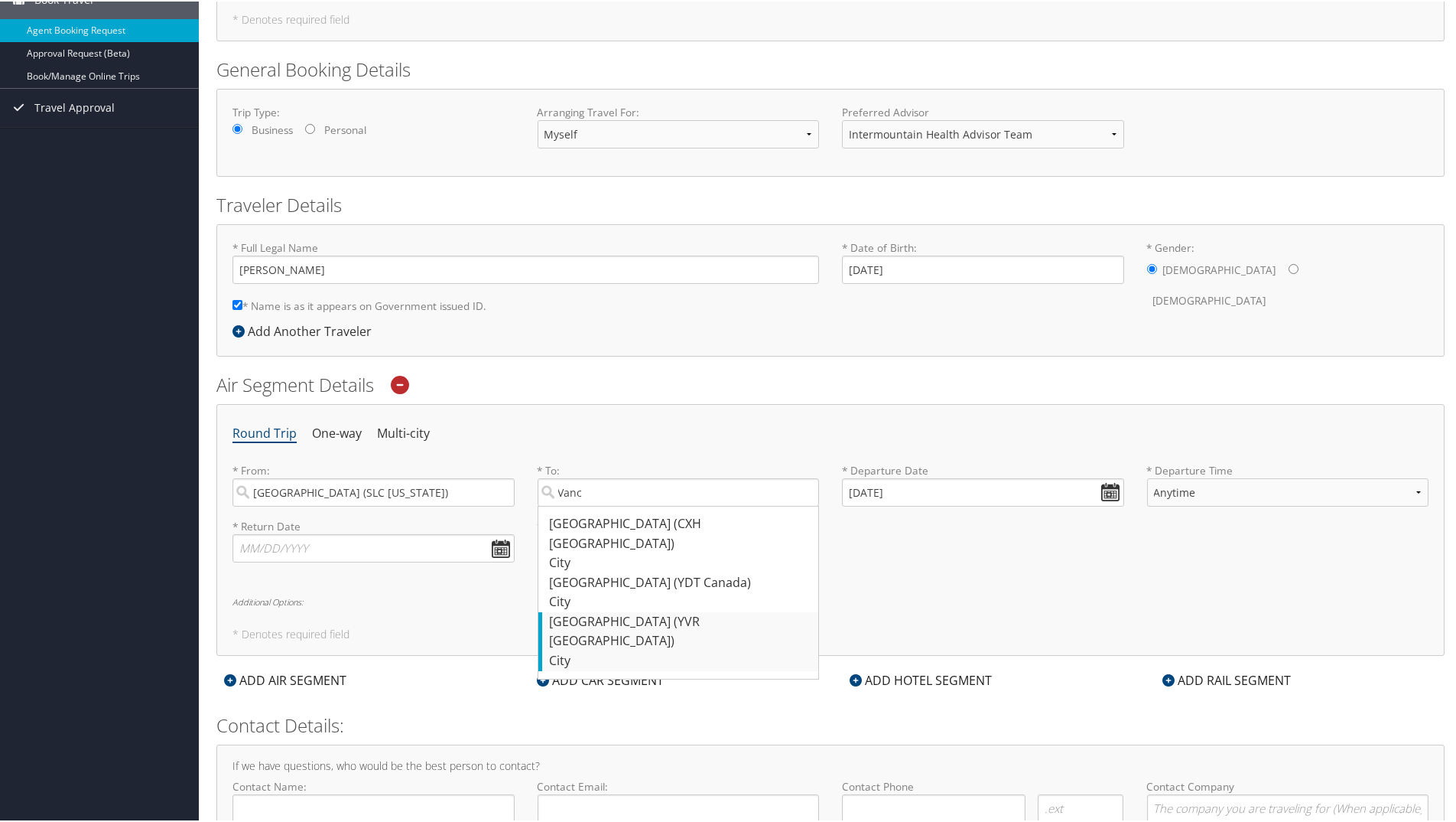
click at [652, 610] on div "Vancouver (YVR Canada)" at bounding box center [681, 630] width 262 height 39
click at [652, 505] on input "Vanc" at bounding box center [678, 490] width 282 height 29
type input "Vancouver (YVR Canada)"
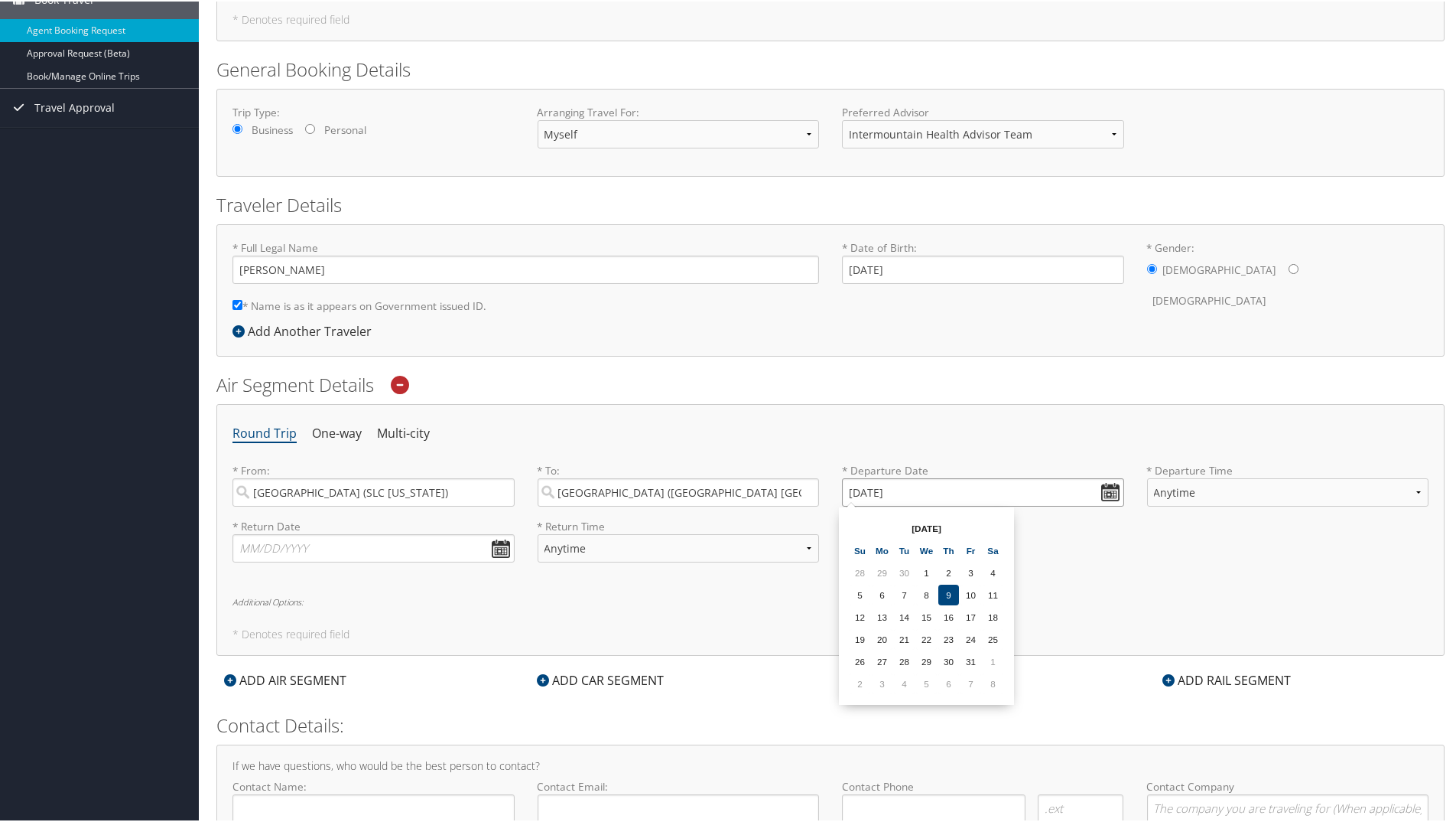
click at [1108, 490] on input "10/09/2025" at bounding box center [983, 490] width 282 height 29
click at [950, 684] on td "6" at bounding box center [949, 682] width 21 height 21
type input "11/06/2025"
click at [1235, 487] on select "Anytime Early Morning (5AM-7AM) Morning (7AM-12PM) Afternoon (12PM-5PM) Evening…" at bounding box center [1288, 490] width 282 height 29
select select "7AM-12PM"
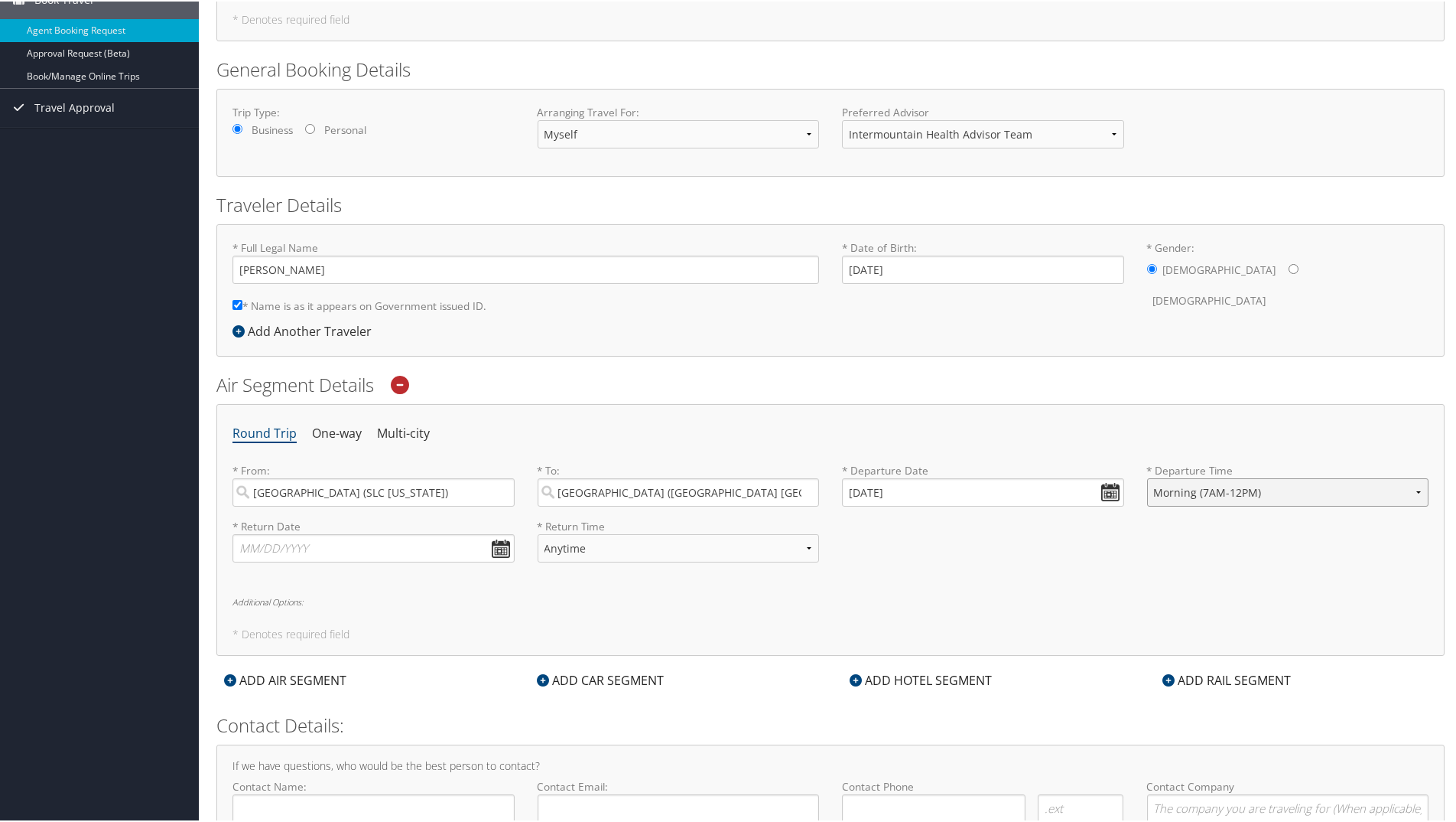
click at [1147, 476] on select "Anytime Early Morning (5AM-7AM) Morning (7AM-12PM) Afternoon (12PM-5PM) Evening…" at bounding box center [1288, 490] width 282 height 29
click at [403, 548] on input "text" at bounding box center [373, 546] width 282 height 29
click at [396, 547] on input "text" at bounding box center [373, 546] width 282 height 29
type input "11/12/2025"
click at [692, 587] on div "Round Trip One-way Multi-city * From: Salt Lake City (SLC Utah) Required * To: …" at bounding box center [830, 528] width 1228 height 252
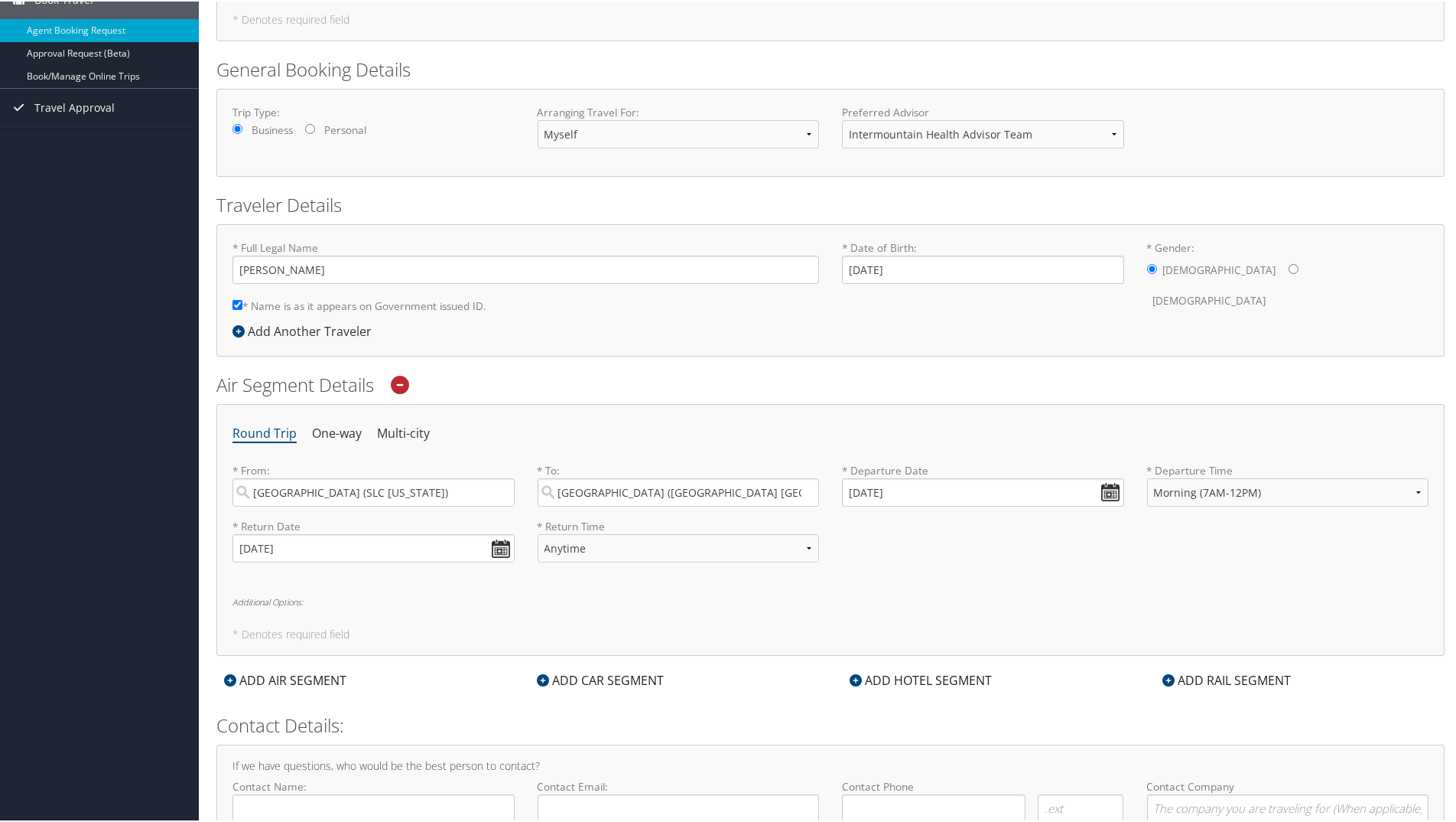
click at [710, 522] on label "* Return Time" at bounding box center [678, 525] width 282 height 15
click at [716, 541] on select "Anytime Early Morning (5AM-7AM) Morning (7AM-12PM) Afternoon (12PM-5PM) Evening…" at bounding box center [678, 546] width 282 height 29
select select "5AM-7AM"
click at [537, 532] on select "Anytime Early Morning (5AM-7AM) Morning (7AM-12PM) Afternoon (12PM-5PM) Evening…" at bounding box center [678, 546] width 282 height 29
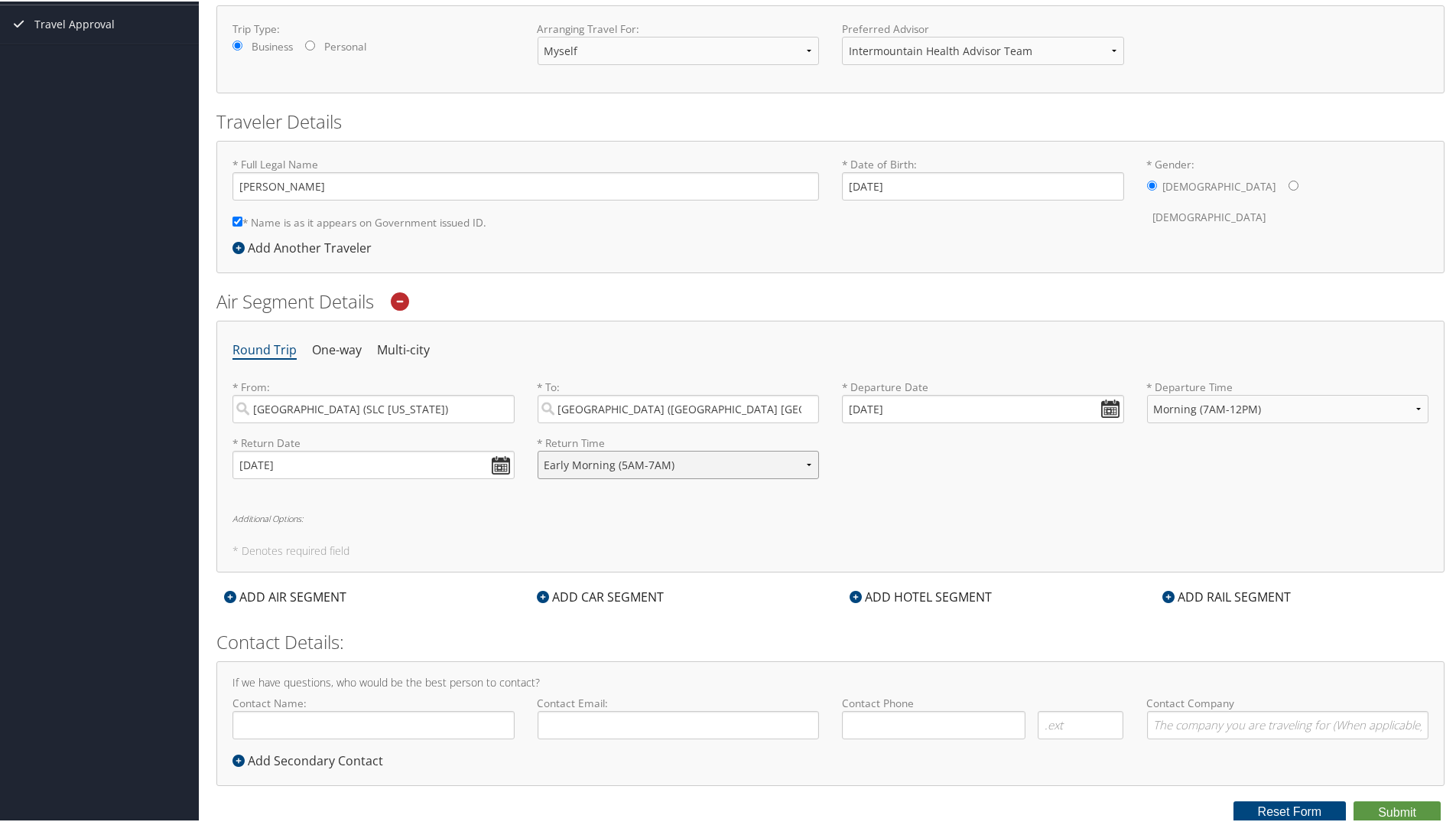
scroll to position [237, 0]
